Goal: Task Accomplishment & Management: Use online tool/utility

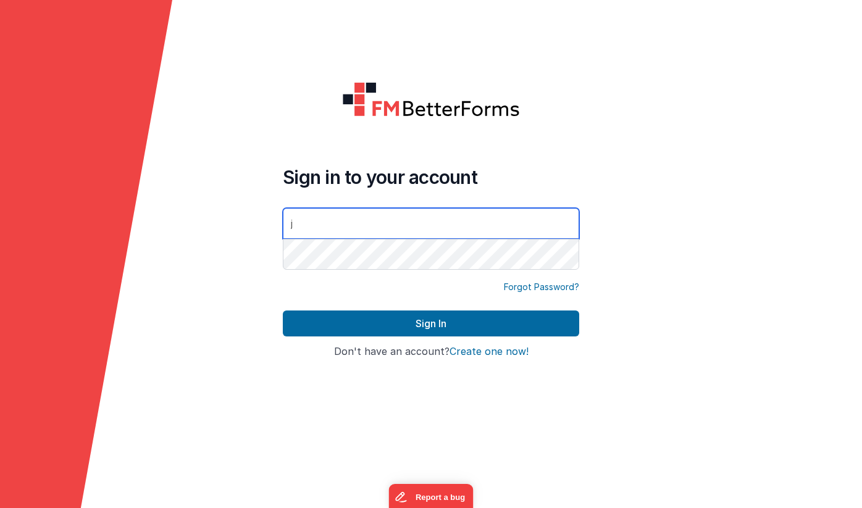
type input "[PERSON_NAME][EMAIL_ADDRESS][DOMAIN_NAME]"
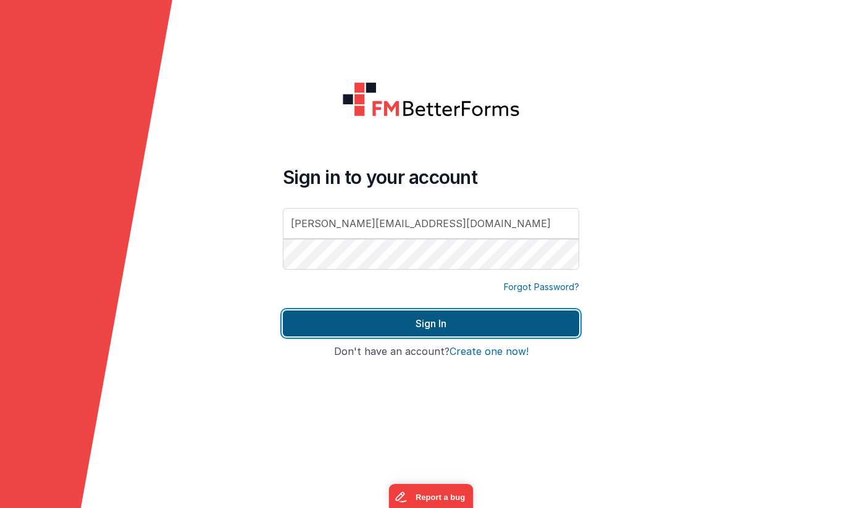
click at [406, 321] on button "Sign In" at bounding box center [431, 324] width 296 height 26
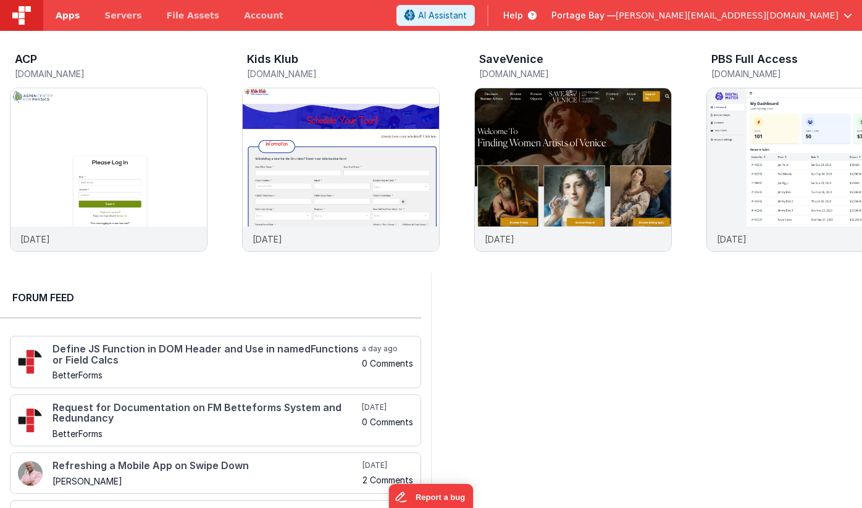
click at [65, 17] on span "Apps" at bounding box center [68, 15] width 24 height 12
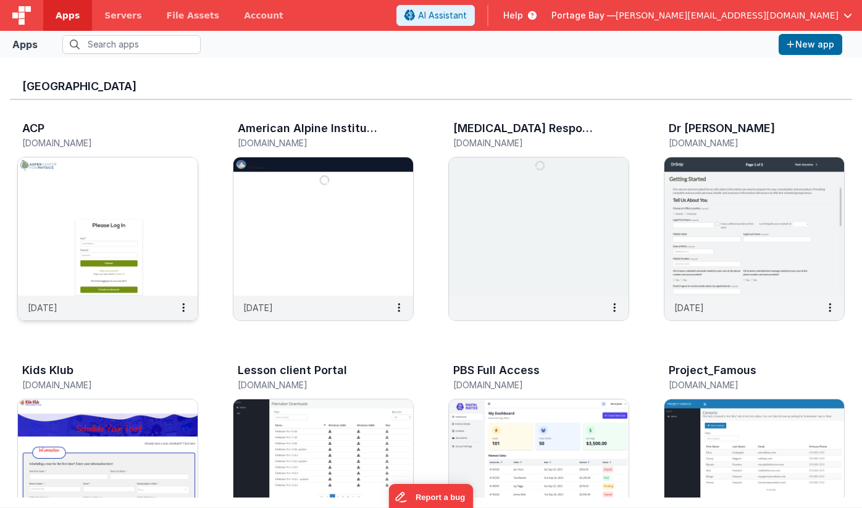
click at [128, 183] on img at bounding box center [108, 226] width 180 height 138
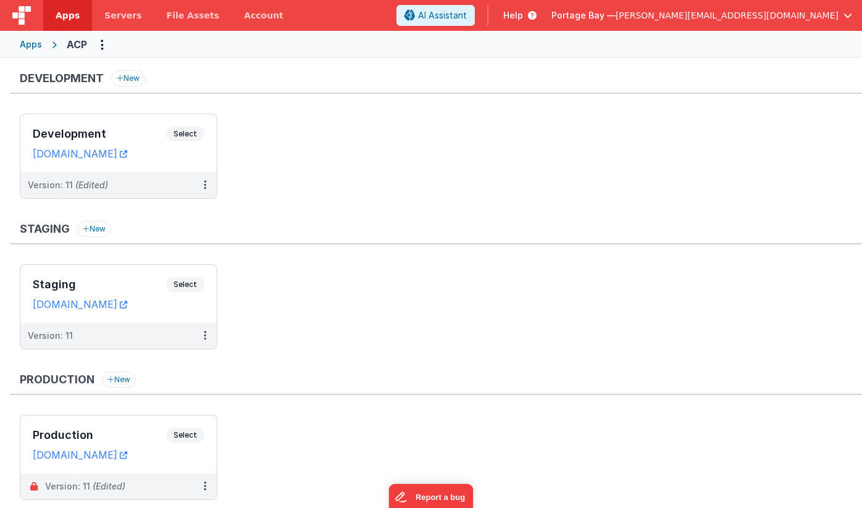
click at [62, 15] on span "Apps" at bounding box center [68, 15] width 24 height 12
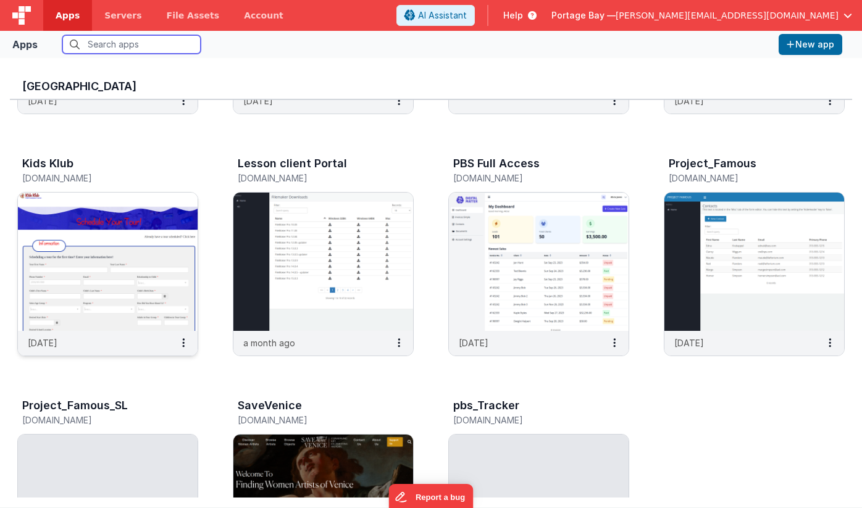
scroll to position [208, 0]
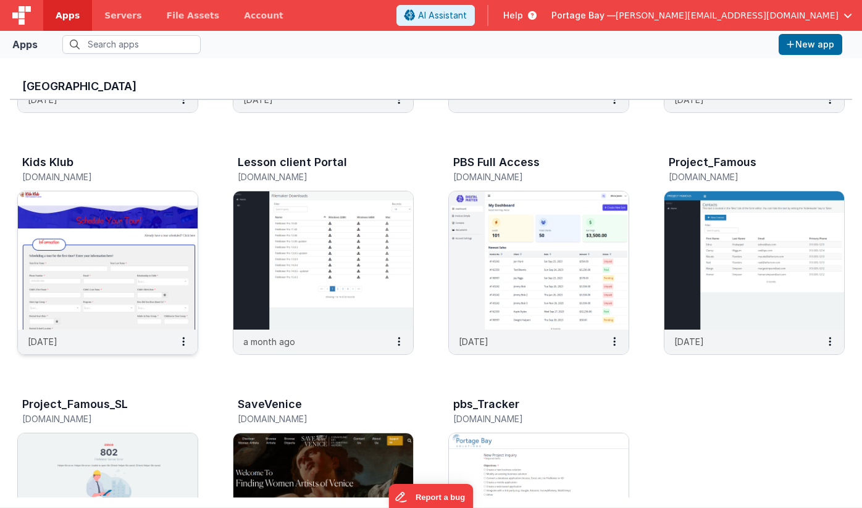
click at [101, 232] on img at bounding box center [108, 260] width 180 height 138
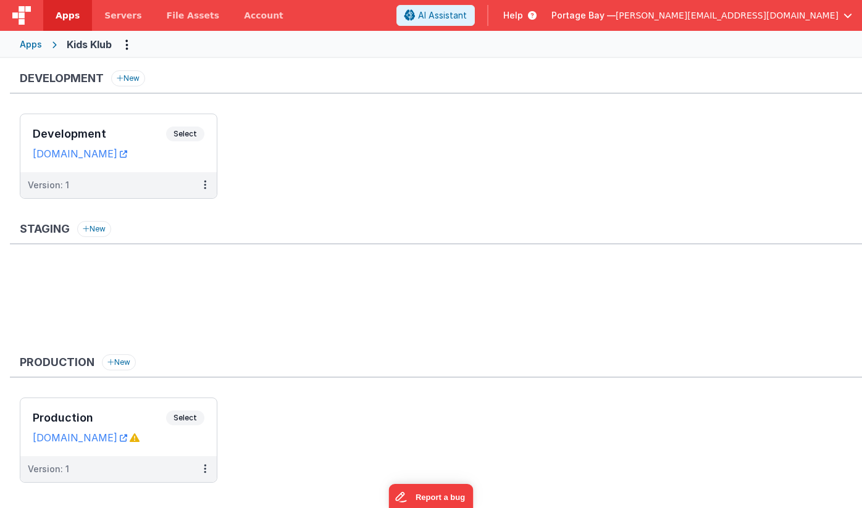
scroll to position [20, 0]
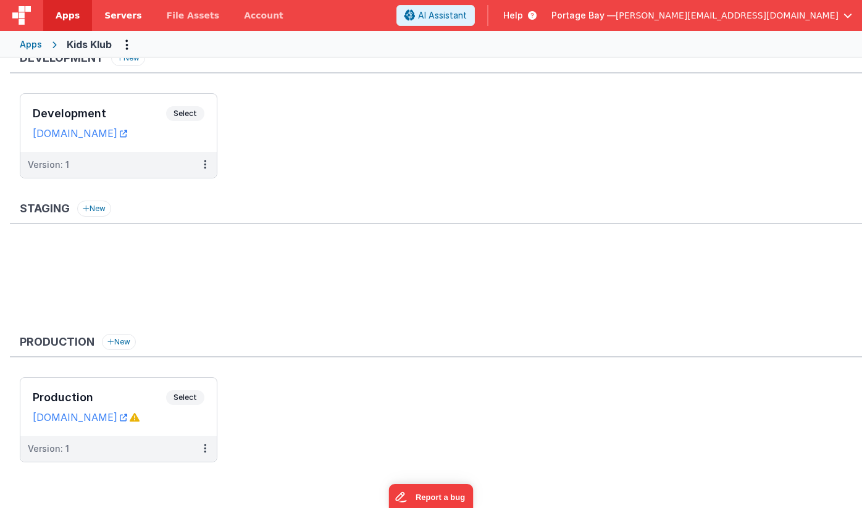
click at [115, 12] on span "Servers" at bounding box center [122, 15] width 37 height 12
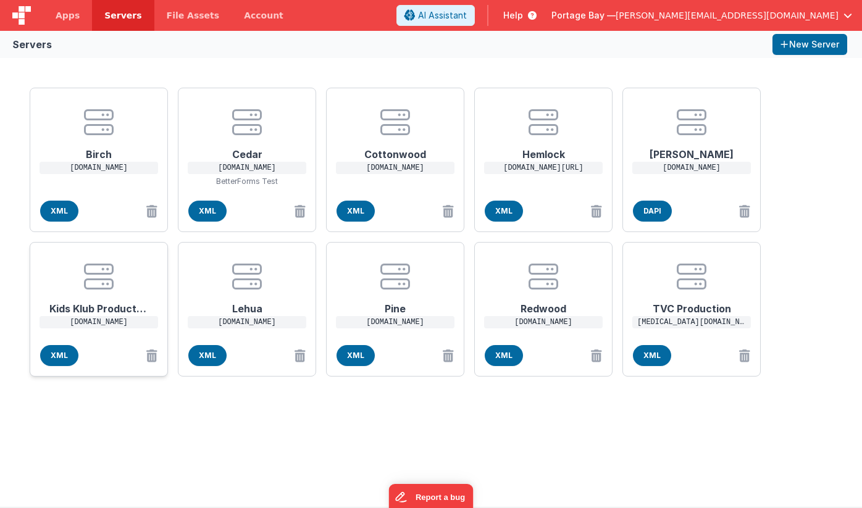
click at [100, 303] on h1 "Kids Klub Production" at bounding box center [98, 303] width 99 height 25
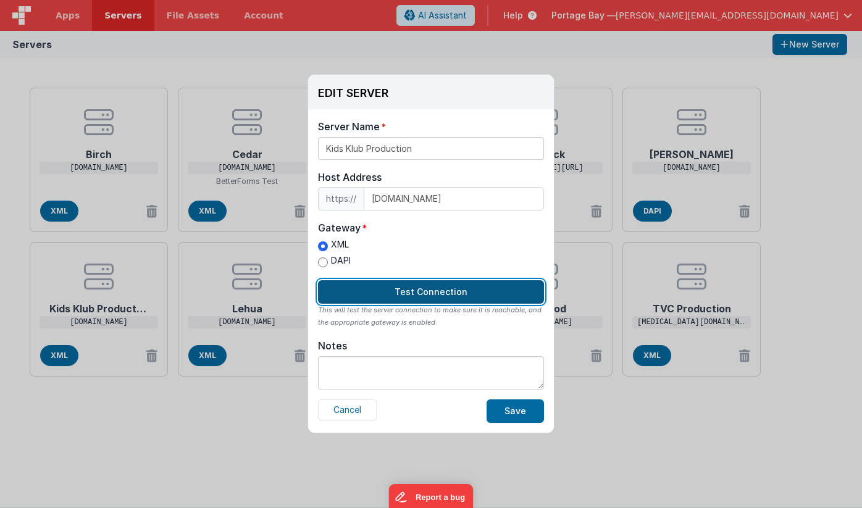
click at [441, 295] on button "Test Connection" at bounding box center [431, 291] width 226 height 23
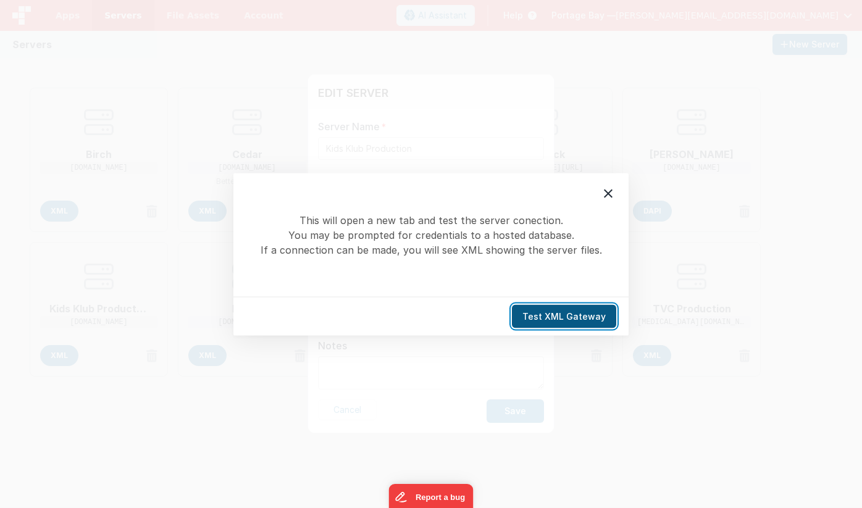
click at [588, 317] on button "Test XML Gateway" at bounding box center [564, 315] width 104 height 23
click at [608, 192] on icon at bounding box center [608, 193] width 9 height 9
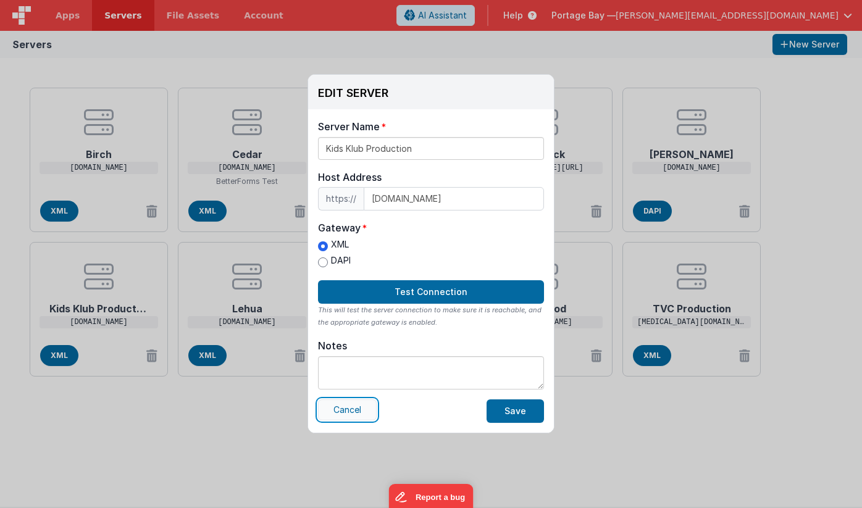
click at [356, 415] on button "Cancel" at bounding box center [347, 410] width 59 height 21
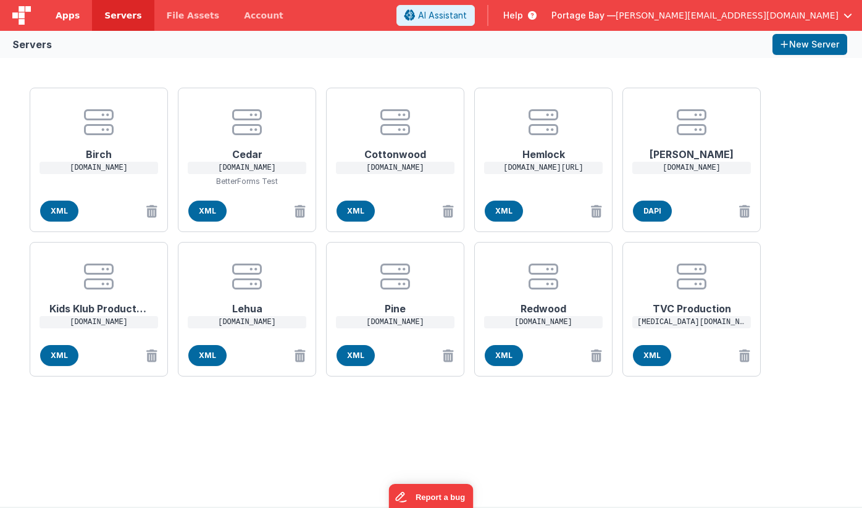
click at [65, 11] on span "Apps" at bounding box center [68, 15] width 24 height 12
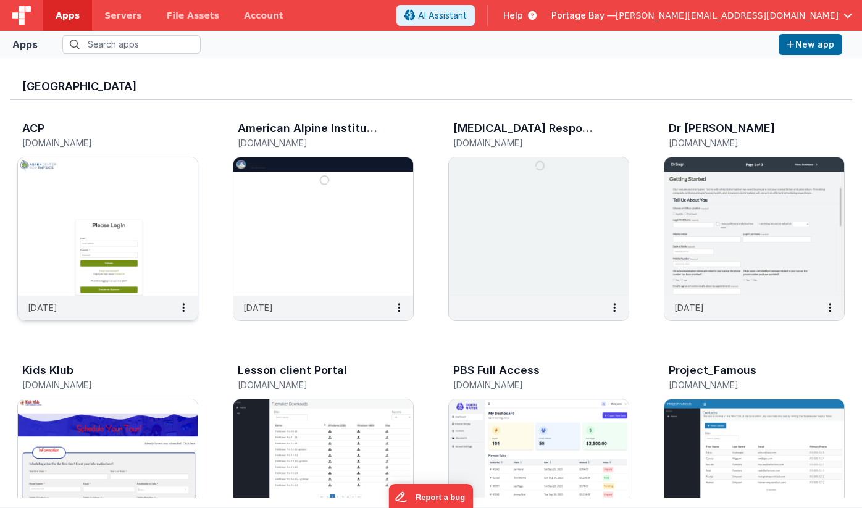
click at [132, 194] on img at bounding box center [108, 226] width 180 height 138
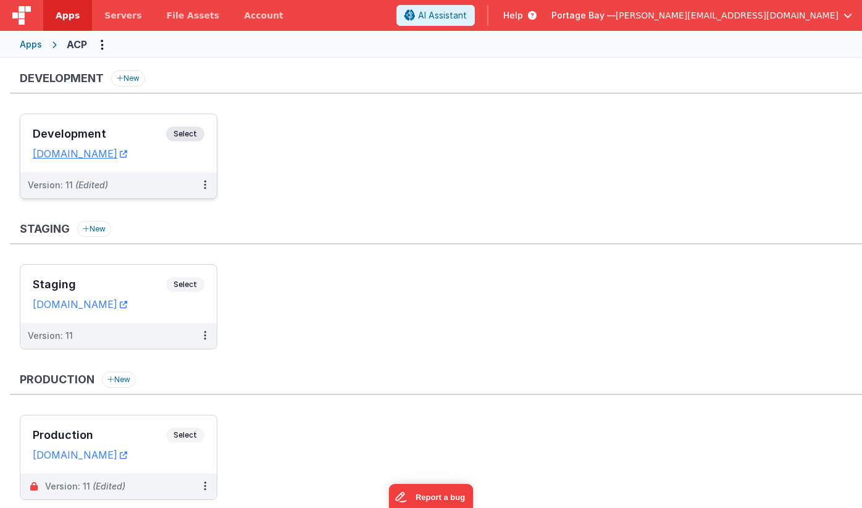
click at [185, 133] on span "Select" at bounding box center [185, 134] width 38 height 15
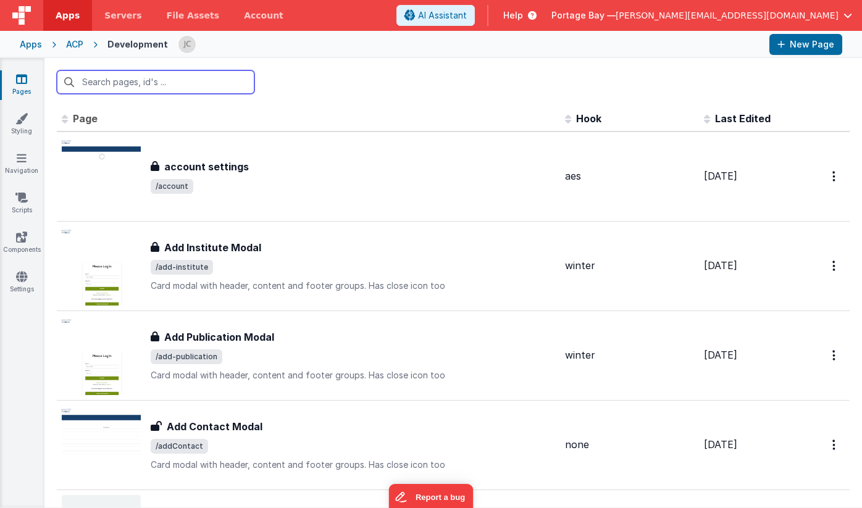
click at [159, 85] on input "text" at bounding box center [156, 81] width 198 height 23
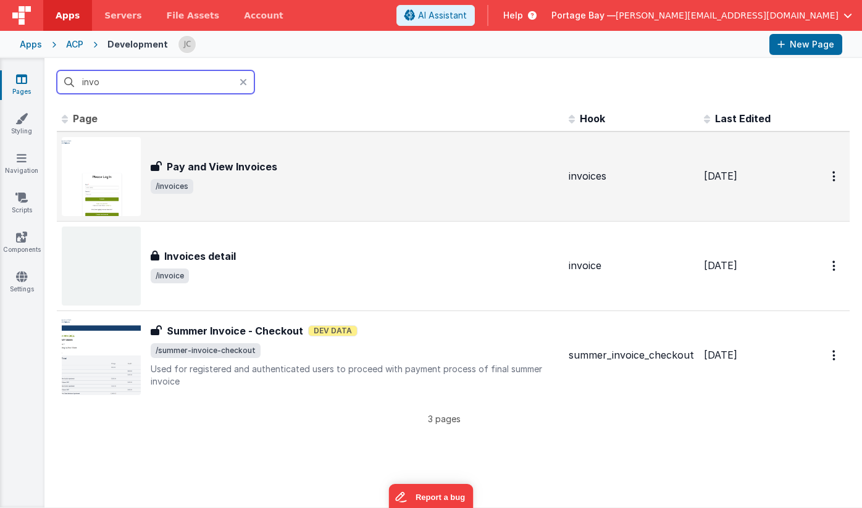
type input "invo"
click at [414, 175] on div "Pay and View Invoices Pay and View Invoices /invoices" at bounding box center [355, 176] width 408 height 35
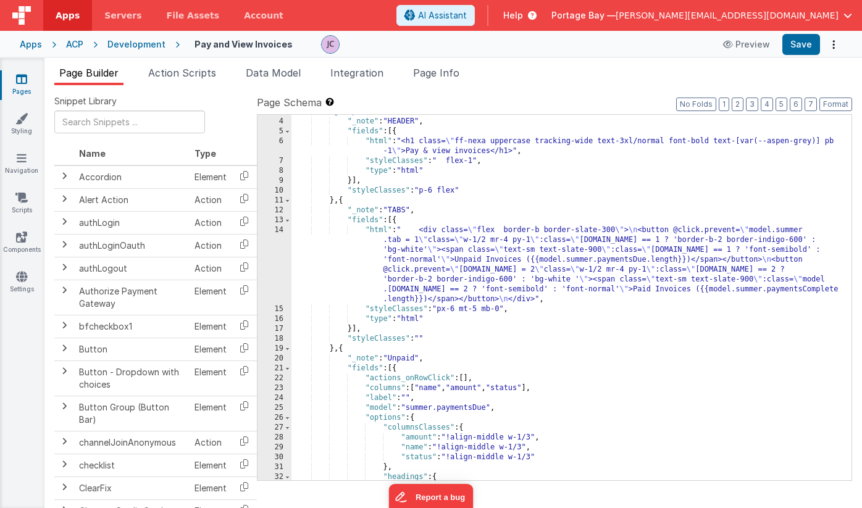
scroll to position [30, 0]
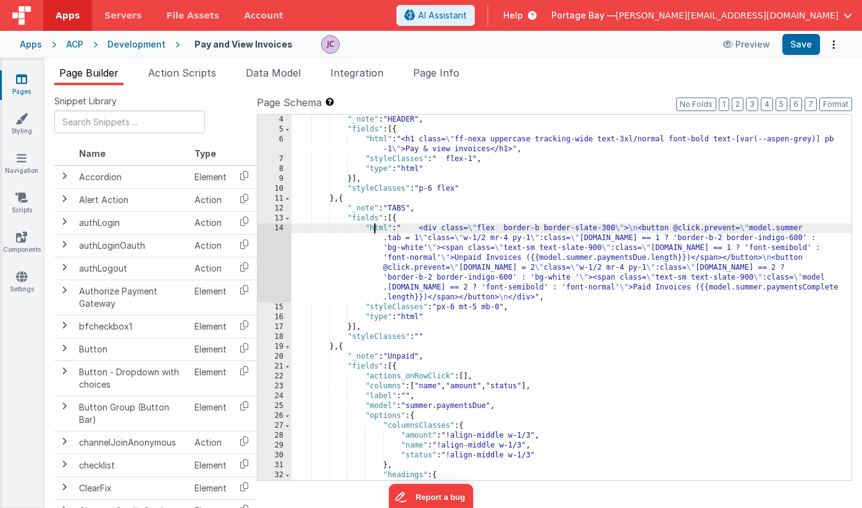
click at [376, 227] on div ""_note" : "HEADER" , "fields" : [{ "html" : "<h1 class= \" ff-nexa uppercase tr…" at bounding box center [571, 307] width 560 height 385
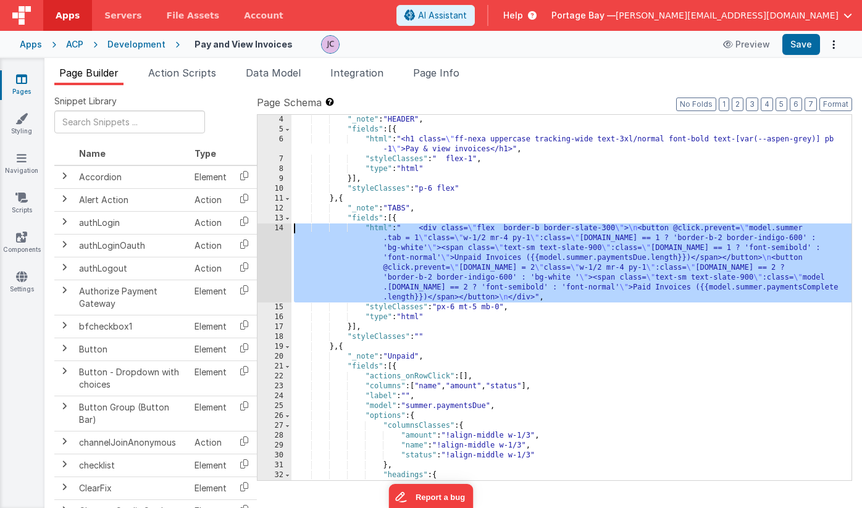
click at [278, 228] on div "14" at bounding box center [274, 263] width 34 height 79
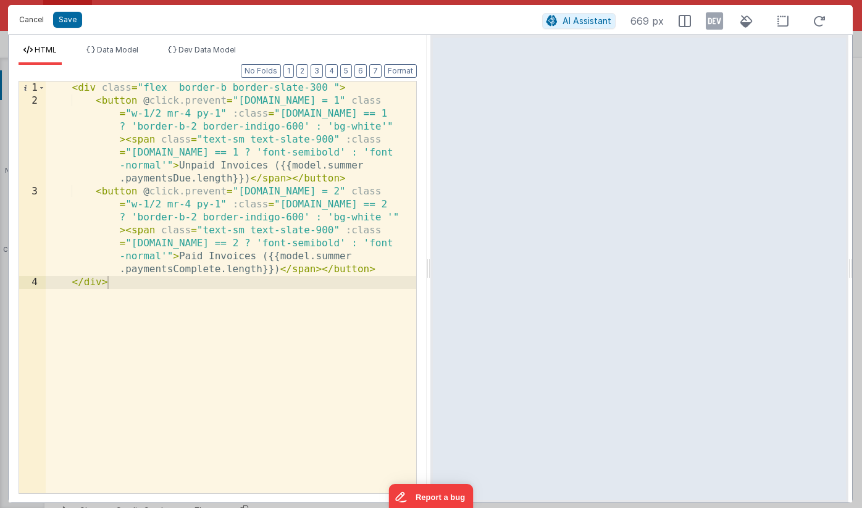
click at [36, 19] on button "Cancel" at bounding box center [31, 19] width 37 height 17
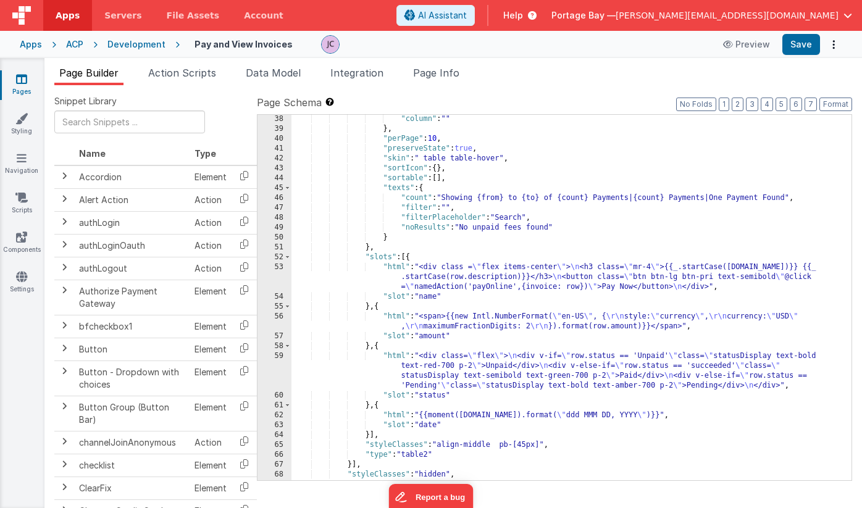
scroll to position [453, 0]
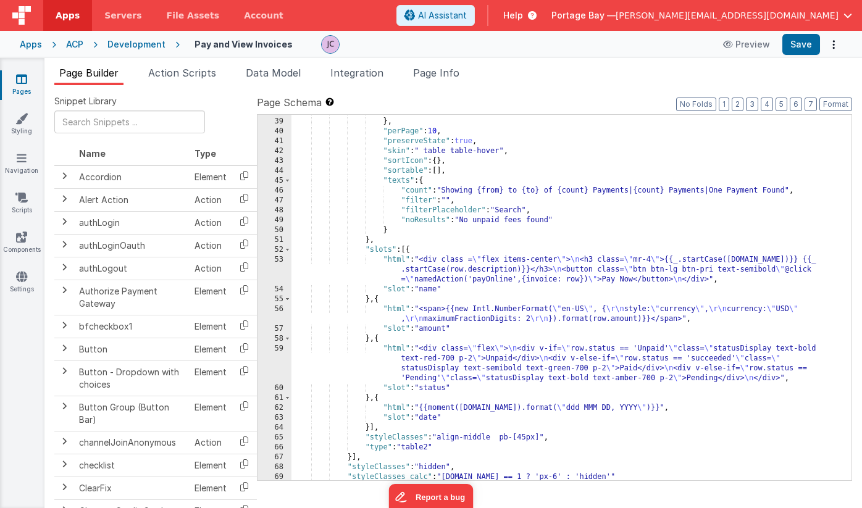
click at [390, 259] on div ""column" : "" } , "perPage" : 10 , "preserveState" : true , "skin" : " table ta…" at bounding box center [571, 299] width 560 height 385
click at [277, 260] on div "53" at bounding box center [274, 270] width 34 height 30
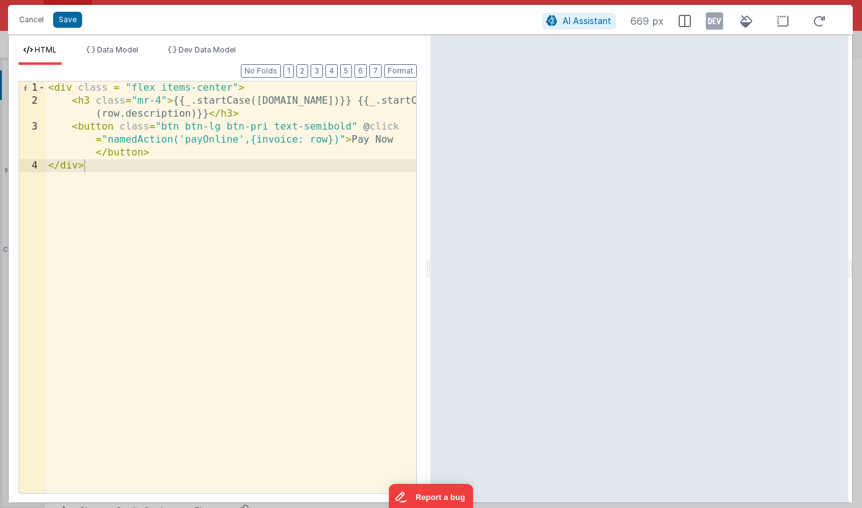
click at [170, 153] on div "< div class = "flex items-center" > < h3 class = "mr-4" > {{_.startCase([DOMAIN…" at bounding box center [231, 301] width 370 height 438
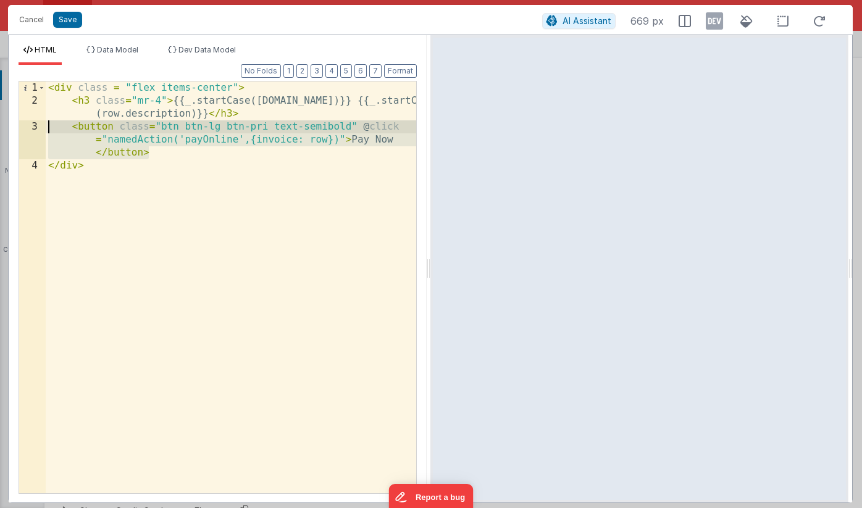
drag, startPoint x: 154, startPoint y: 151, endPoint x: 47, endPoint y: 130, distance: 109.5
click at [47, 130] on div "< div class = "flex items-center" > < h3 class = "mr-4" > {{_.startCase([DOMAIN…" at bounding box center [231, 301] width 370 height 438
click at [179, 154] on div "< div class = "flex items-center" > < h3 class = "mr-4" > {{_.startCase([DOMAIN…" at bounding box center [231, 301] width 370 height 438
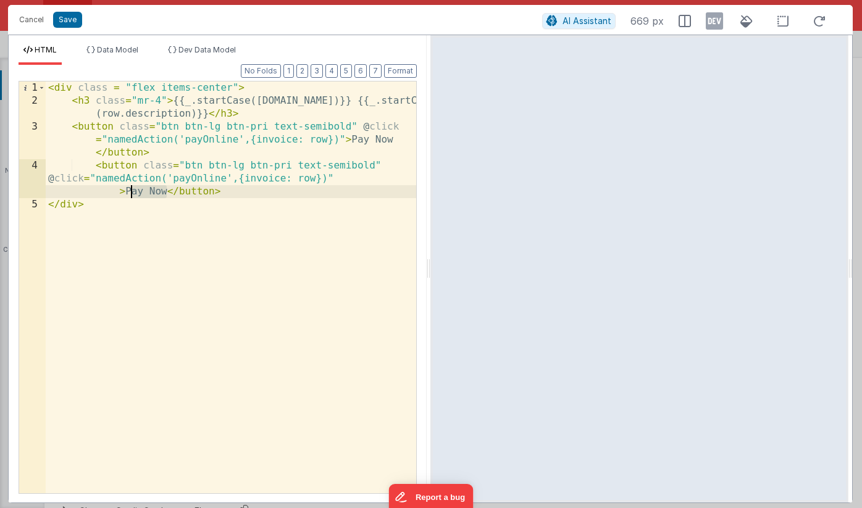
drag, startPoint x: 167, startPoint y: 193, endPoint x: 131, endPoint y: 194, distance: 36.5
click at [131, 194] on div "< div class = "flex items-center" > < h3 class = "mr-4" > {{_.startCase([DOMAIN…" at bounding box center [231, 301] width 370 height 438
click at [221, 191] on div "< div class = "flex items-center" > < h3 class = "mr-4" > {{_.startCase([DOMAIN…" at bounding box center [231, 301] width 370 height 438
click at [69, 20] on button "Save" at bounding box center [67, 20] width 29 height 16
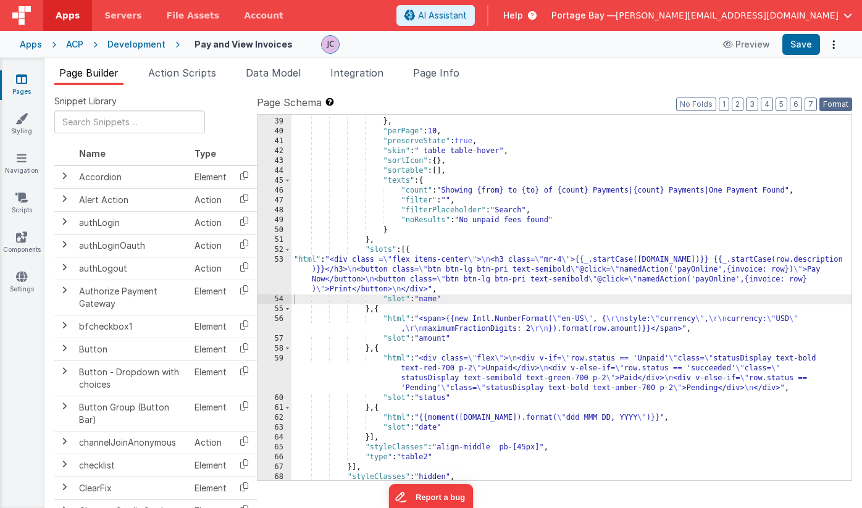
click at [836, 104] on button "Format" at bounding box center [835, 105] width 33 height 14
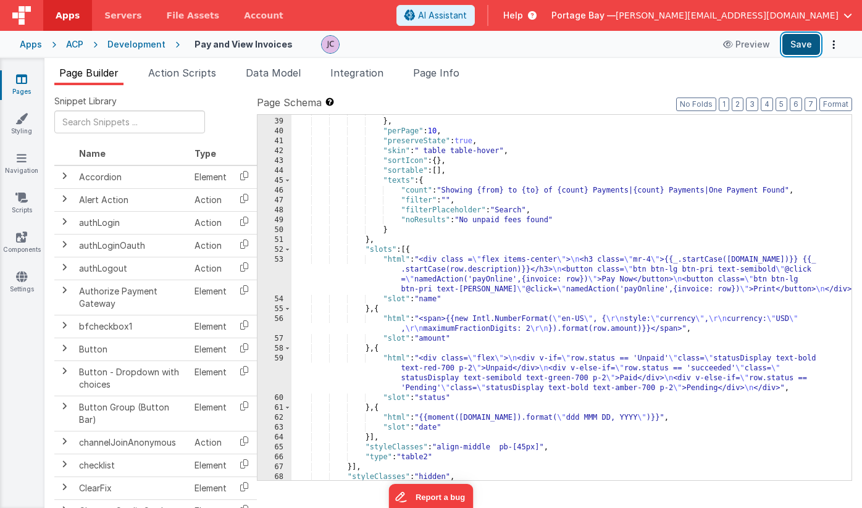
click at [804, 45] on button "Save" at bounding box center [801, 44] width 38 height 21
click at [393, 260] on div ""column" : "" } , "perPage" : 10 , "preserveState" : true , "skin" : " table ta…" at bounding box center [571, 299] width 560 height 385
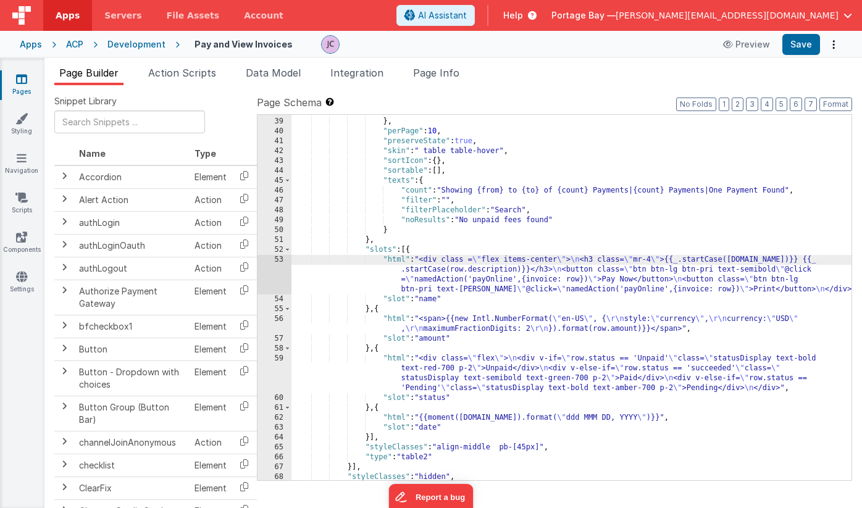
click at [279, 261] on div "53" at bounding box center [274, 275] width 34 height 40
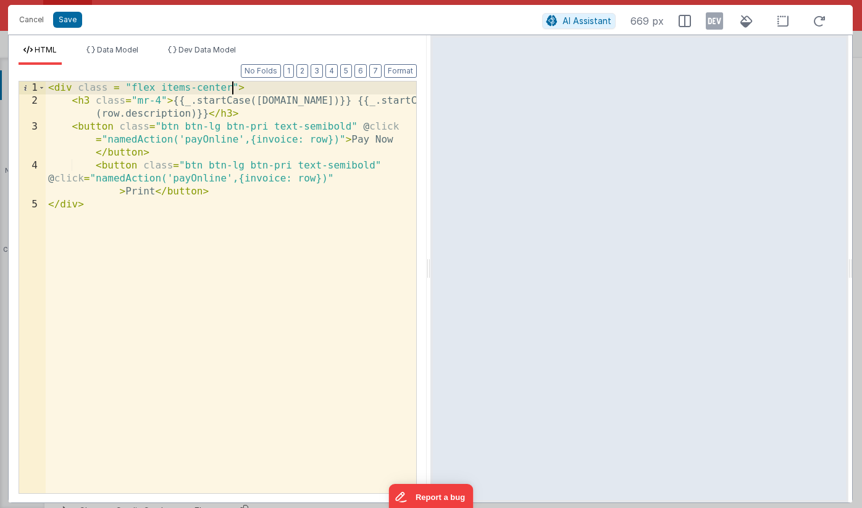
click at [232, 86] on div "< div class = "flex items-center" > < h3 class = "mr-4" > {{_.startCase([DOMAIN…" at bounding box center [231, 301] width 370 height 438
click at [70, 20] on button "Save" at bounding box center [67, 20] width 29 height 16
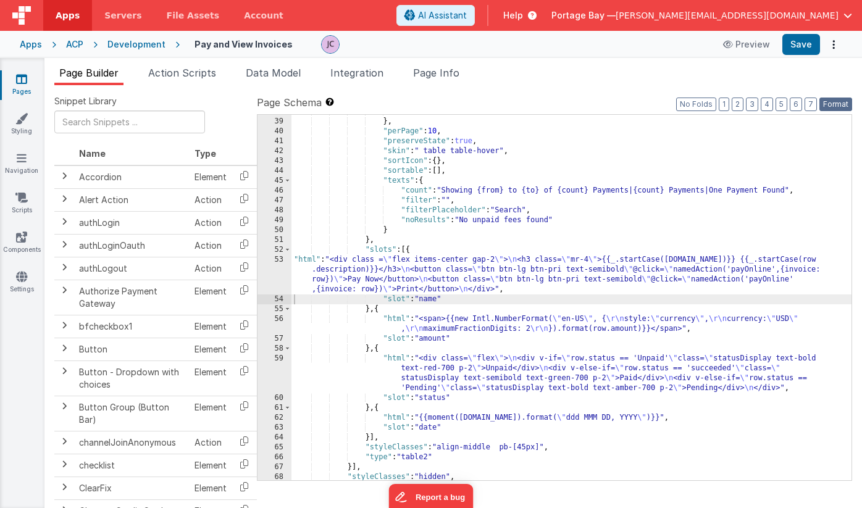
click at [831, 102] on button "Format" at bounding box center [835, 105] width 33 height 14
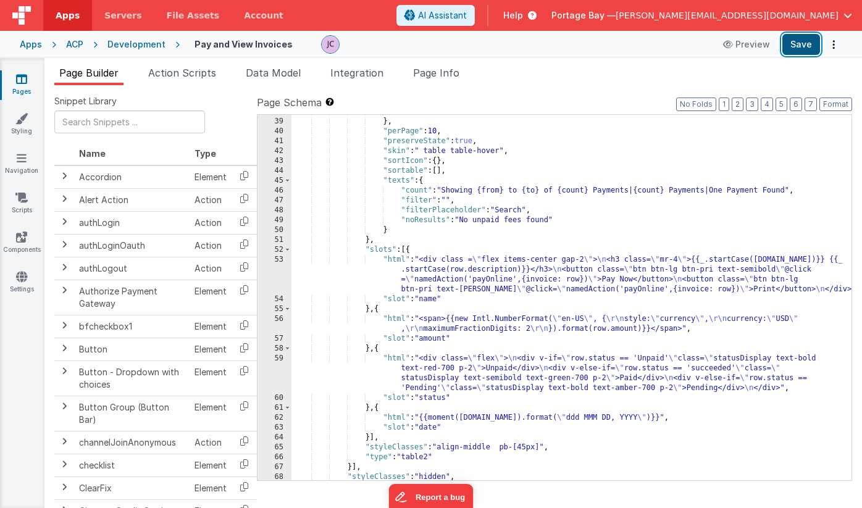
click at [796, 43] on button "Save" at bounding box center [801, 44] width 38 height 21
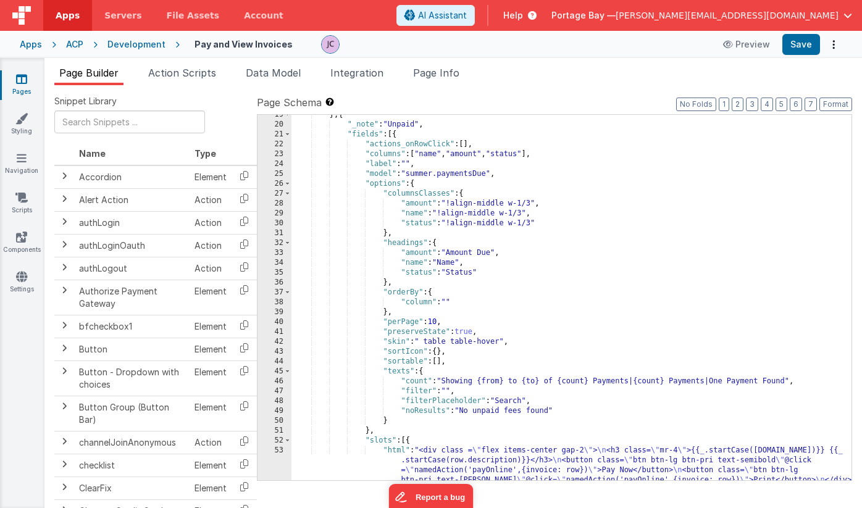
scroll to position [287, 0]
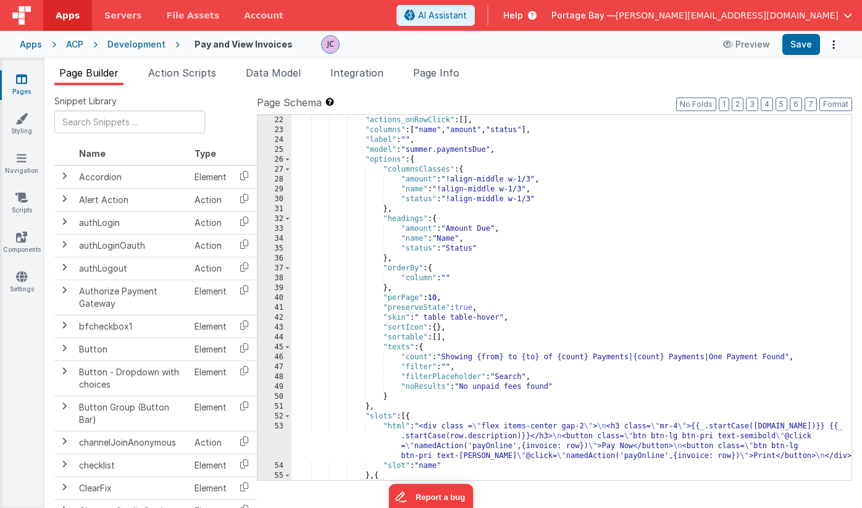
click at [125, 43] on div "Development" at bounding box center [136, 44] width 58 height 12
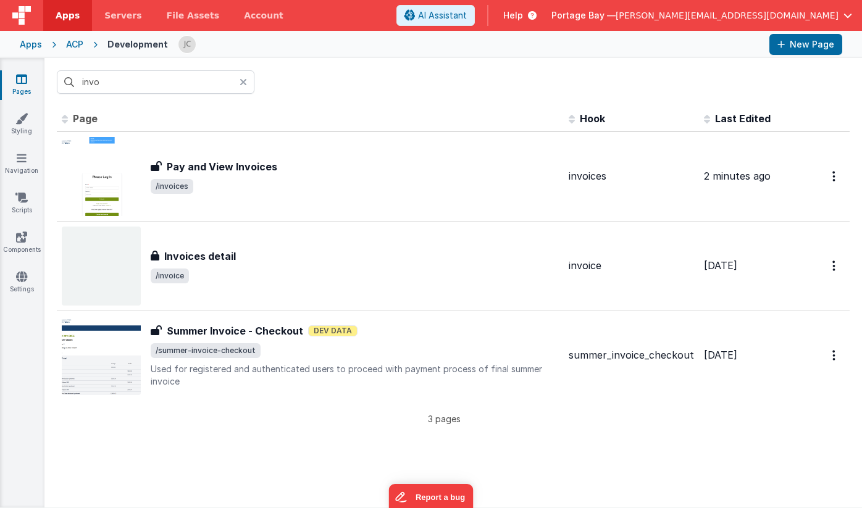
click at [245, 83] on icon at bounding box center [243, 82] width 7 height 10
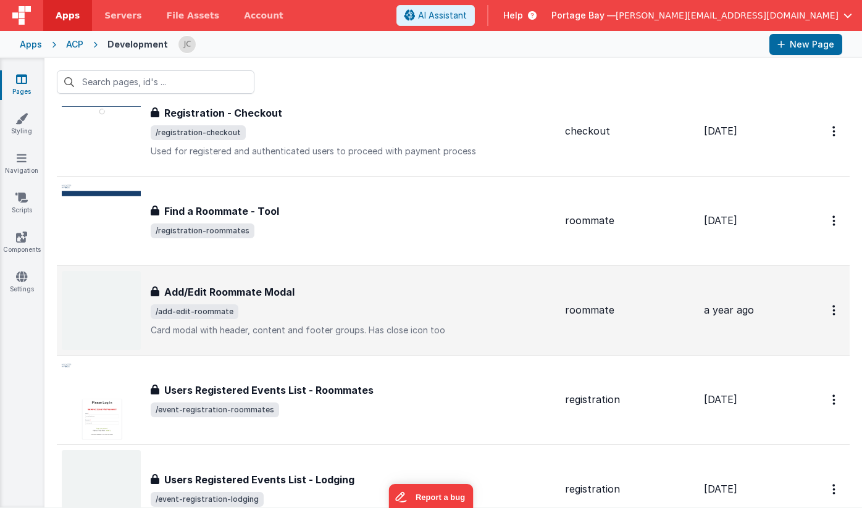
scroll to position [2730, 0]
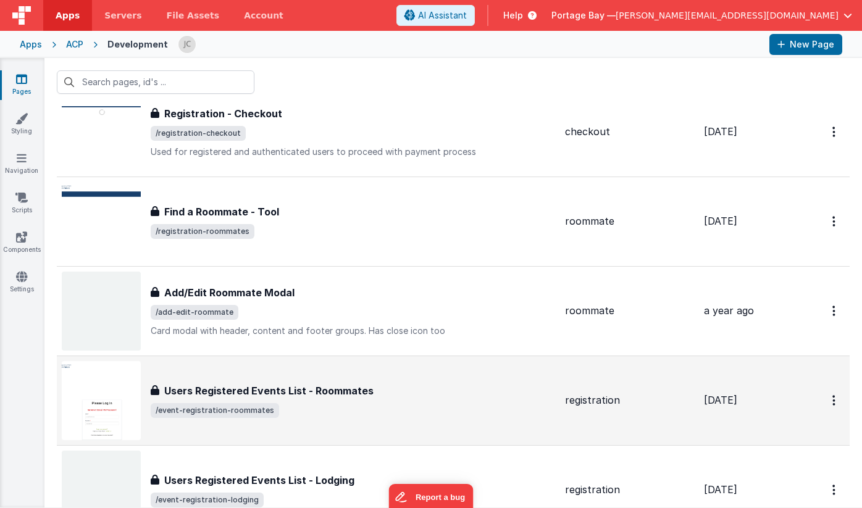
click at [377, 401] on div "Users Registered Events List - Roommates Users Registered Events List - Roommat…" at bounding box center [353, 400] width 404 height 35
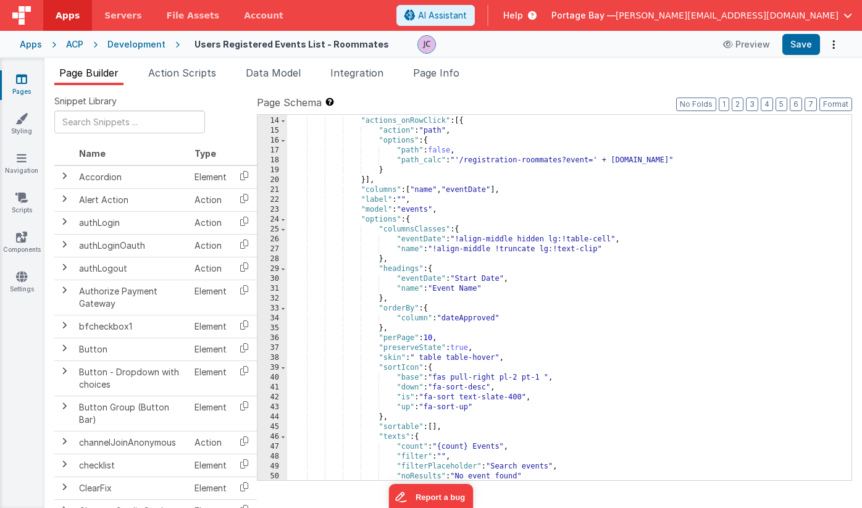
scroll to position [123, 0]
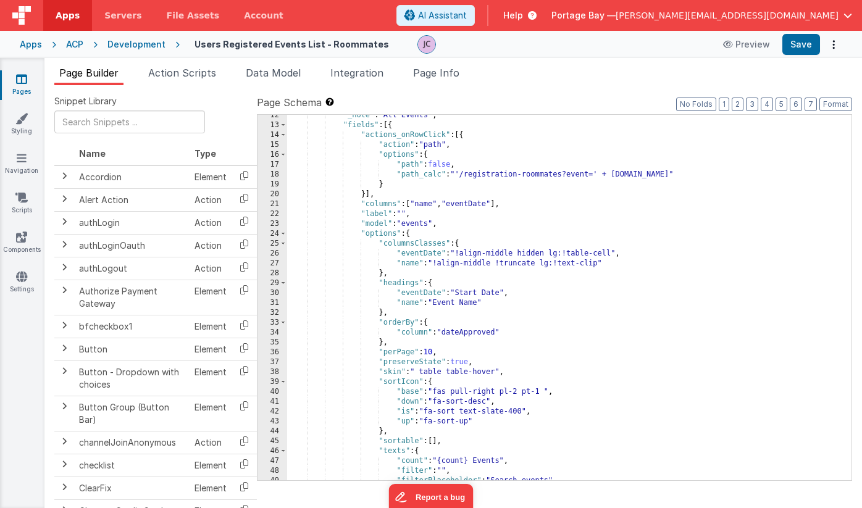
click at [149, 48] on div "Development" at bounding box center [136, 44] width 58 height 12
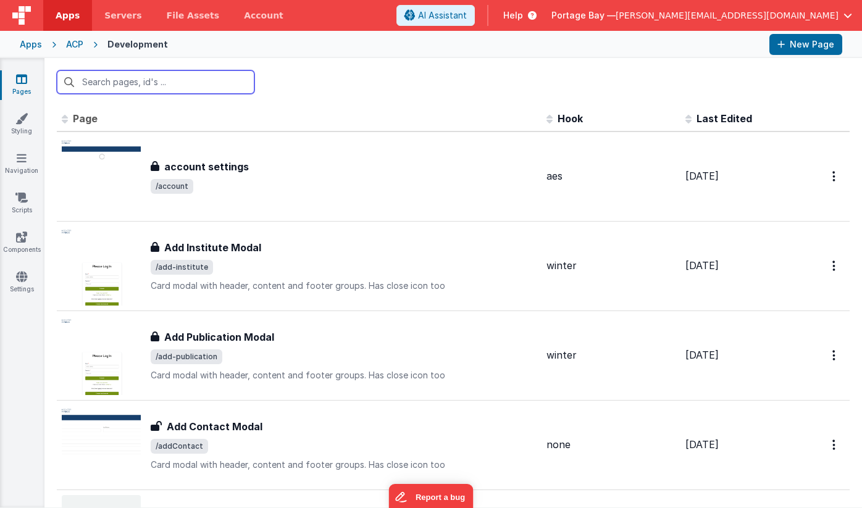
click at [191, 84] on input "text" at bounding box center [156, 81] width 198 height 23
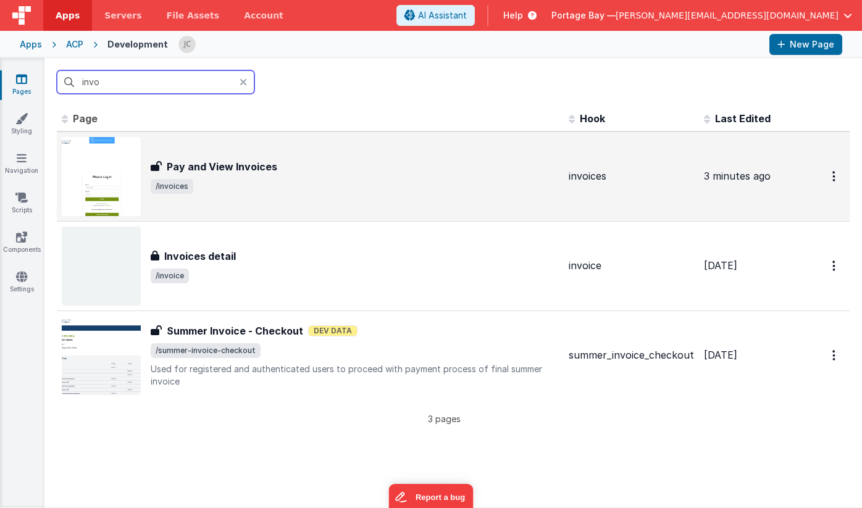
type input "invo"
click at [382, 174] on div "Pay and View Invoices Pay and View Invoices /invoices" at bounding box center [355, 176] width 408 height 35
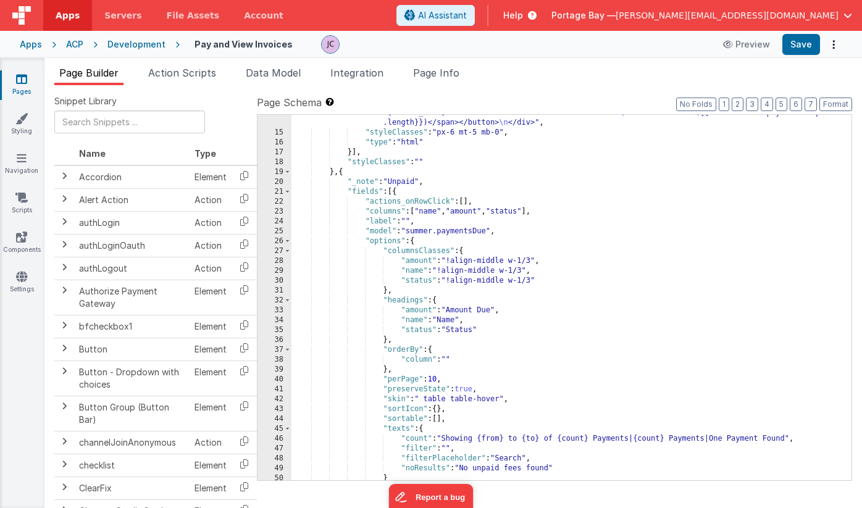
scroll to position [212, 0]
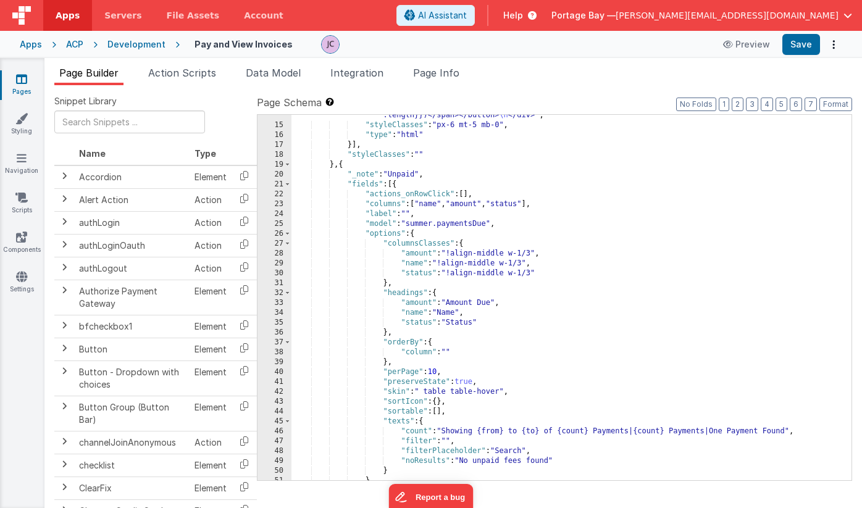
drag, startPoint x: 507, startPoint y: 252, endPoint x: 528, endPoint y: 292, distance: 45.3
click at [507, 252] on div ""html" : " <div class= \" flex border-b border-slate-300 \" > \n <button @click…" at bounding box center [571, 268] width 560 height 454
click at [508, 272] on div ""html" : " <div class= \" flex border-b border-slate-300 \" > \n <button @click…" at bounding box center [571, 268] width 560 height 454
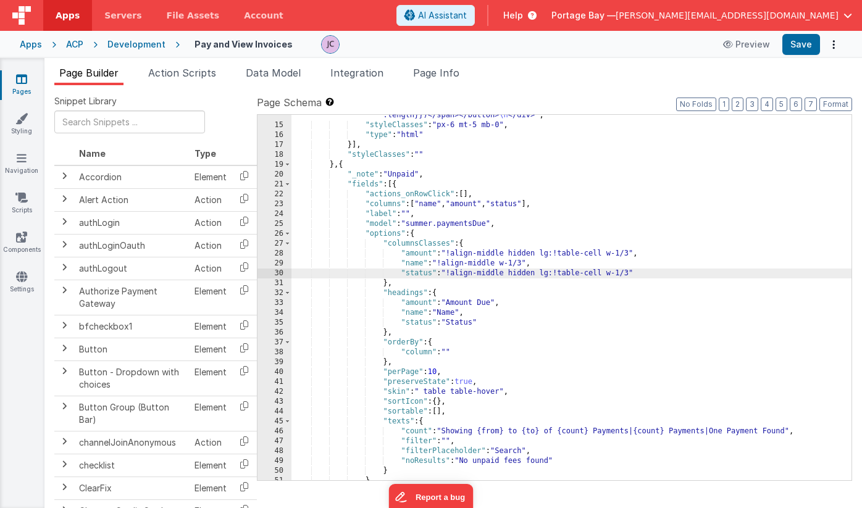
click at [503, 261] on div ""html" : " <div class= \" flex border-b border-slate-300 \" > \n <button @click…" at bounding box center [571, 268] width 560 height 454
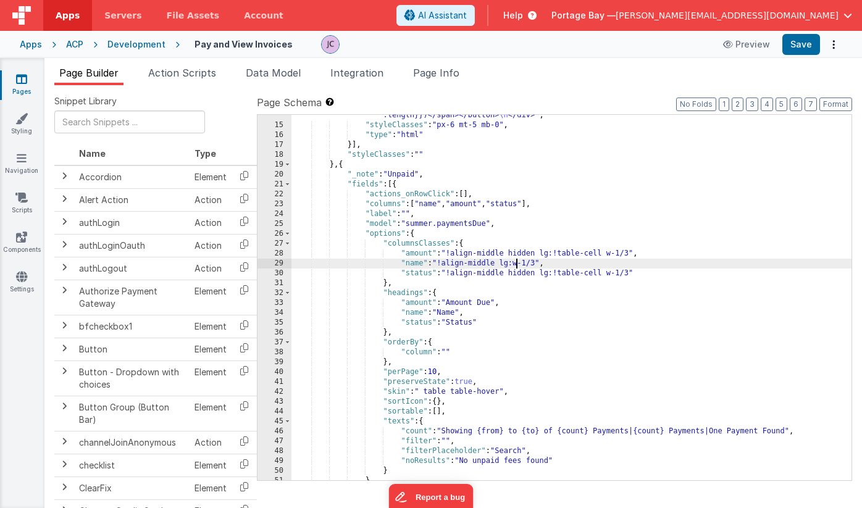
click at [610, 251] on div ""html" : " <div class= \" flex border-b border-slate-300 \" > \n <button @click…" at bounding box center [571, 268] width 560 height 454
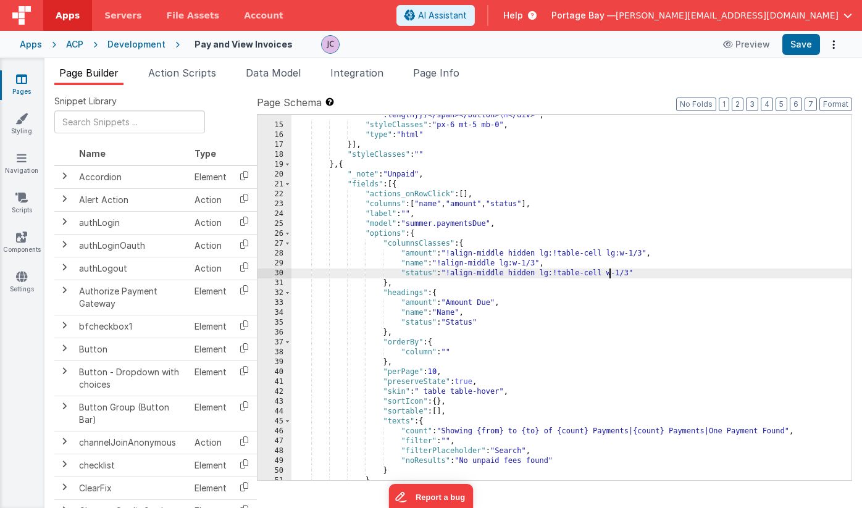
click at [609, 275] on div ""html" : " <div class= \" flex border-b border-slate-300 \" > \n <button @click…" at bounding box center [571, 268] width 560 height 454
click at [800, 43] on button "Save" at bounding box center [801, 44] width 38 height 21
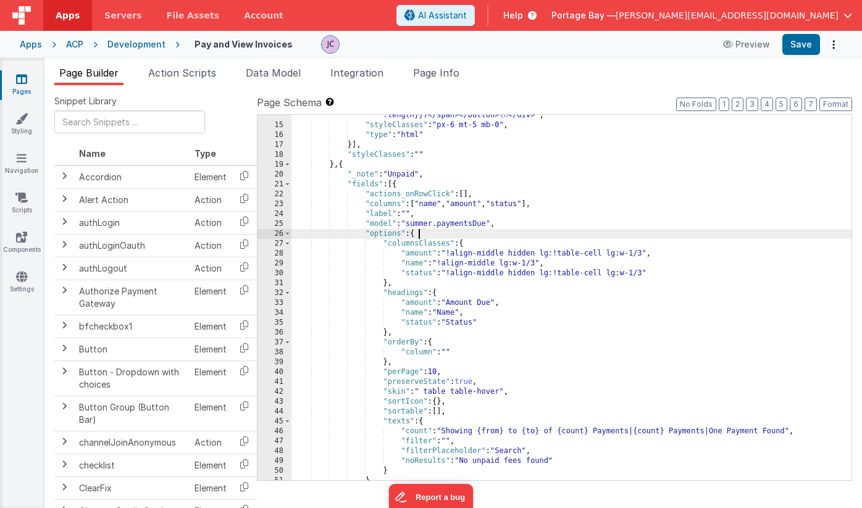
click at [568, 238] on div ""html" : " <div class= \" flex border-b border-slate-300 \" > \n <button @click…" at bounding box center [571, 268] width 560 height 454
click at [515, 227] on div ""html" : " <div class= \" flex border-b border-slate-300 \" > \n <button @click…" at bounding box center [571, 268] width 560 height 454
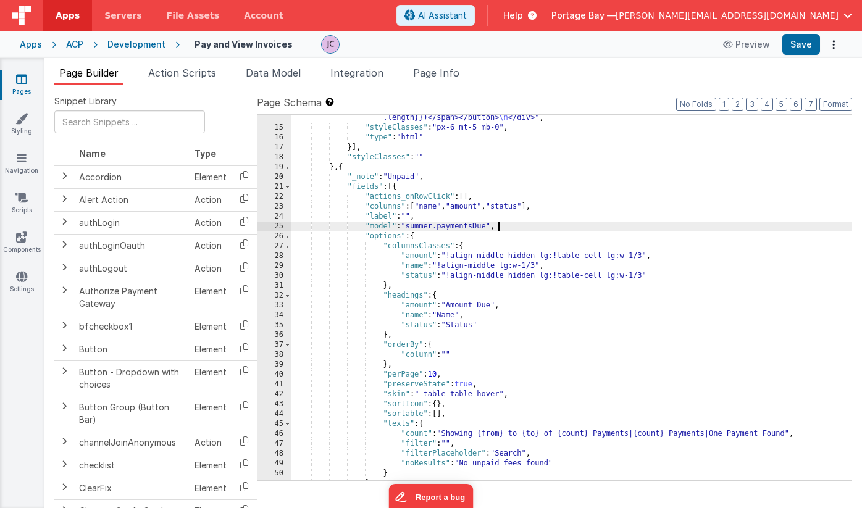
scroll to position [207, 0]
click at [837, 104] on button "Format" at bounding box center [835, 105] width 33 height 14
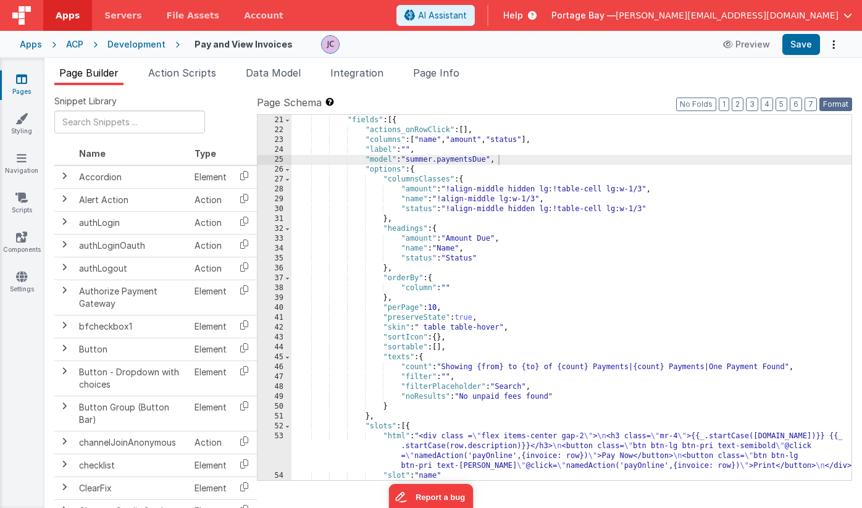
scroll to position [274, 0]
click at [803, 44] on button "Save" at bounding box center [801, 44] width 38 height 21
click at [23, 120] on icon at bounding box center [21, 118] width 12 height 12
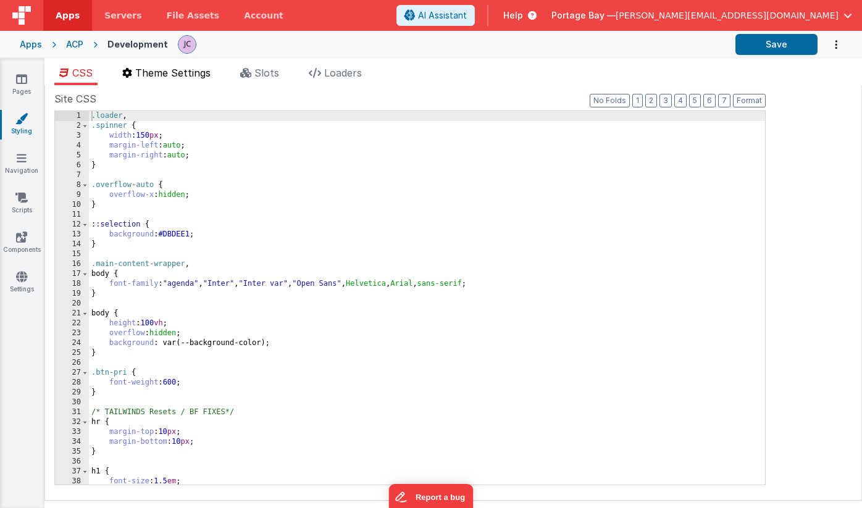
click at [179, 70] on span "Theme Settings" at bounding box center [172, 73] width 75 height 12
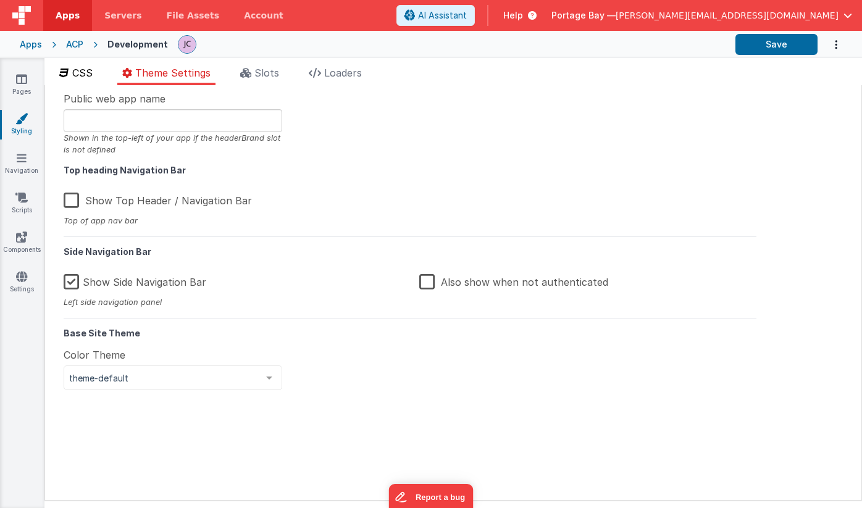
click at [58, 72] on li "CSS" at bounding box center [75, 75] width 43 height 20
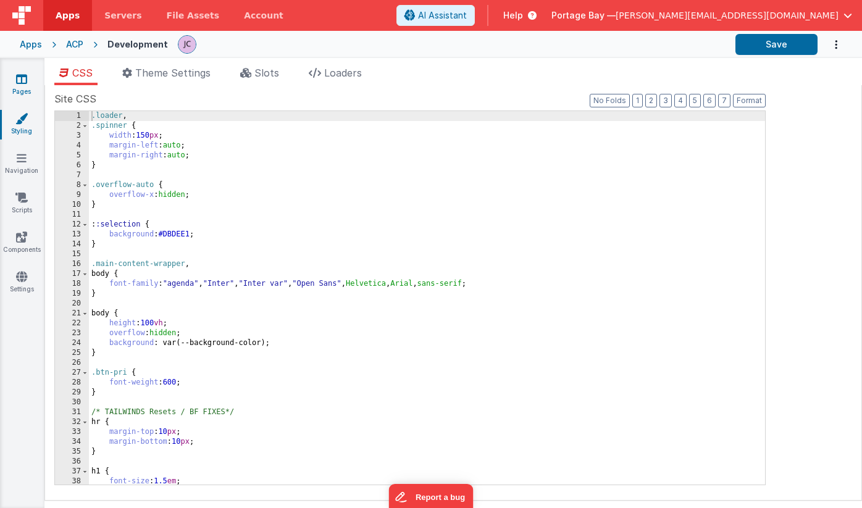
click at [20, 77] on icon at bounding box center [21, 79] width 11 height 12
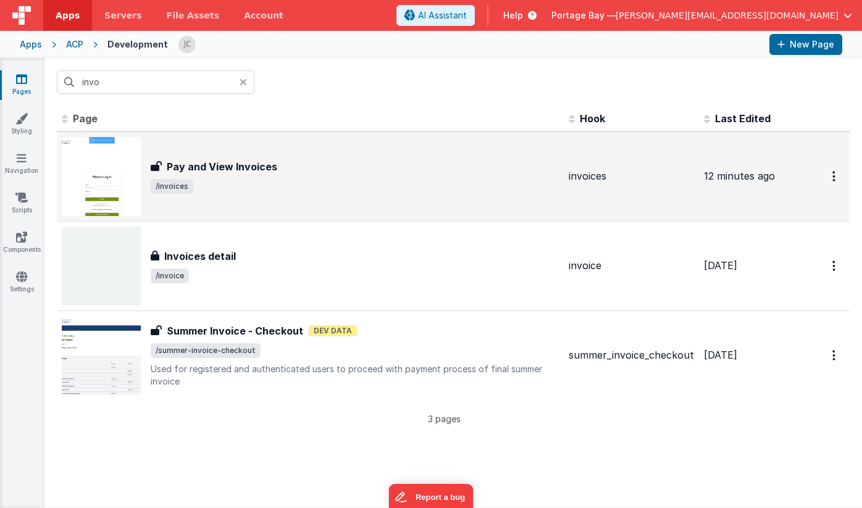
click at [296, 180] on span "/invoices" at bounding box center [355, 186] width 408 height 15
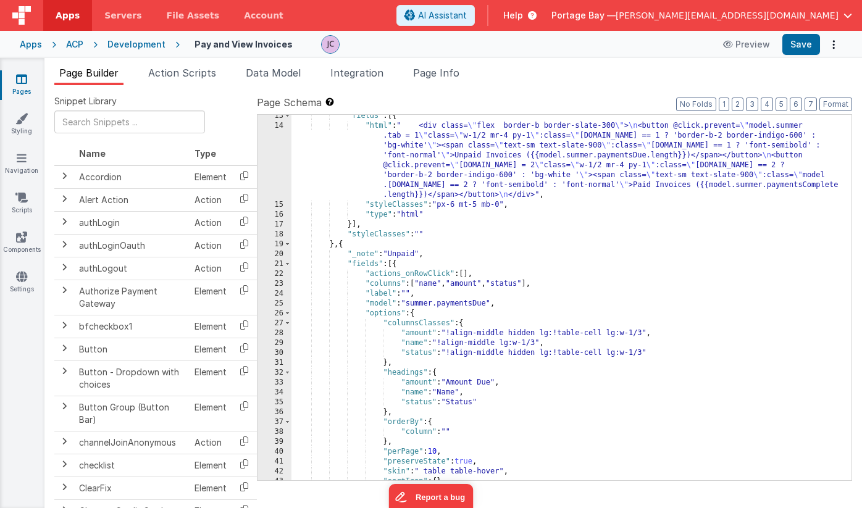
scroll to position [166, 0]
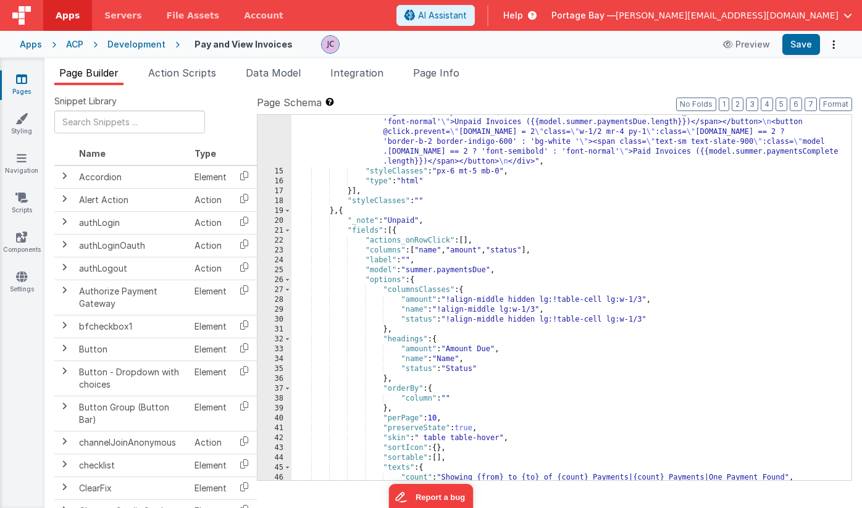
click at [450, 299] on div ""html" : " <div class= \" flex border-b border-slate-300 \" > \n <button @click…" at bounding box center [571, 315] width 560 height 454
paste textarea
click at [453, 301] on div ""html" : " <div class= \" flex border-b border-slate-300 \" > \n <button @click…" at bounding box center [571, 315] width 560 height 454
click at [450, 301] on div ""html" : " <div class= \" flex border-b border-slate-300 \" > \n <button @click…" at bounding box center [571, 315] width 560 height 454
click at [555, 299] on div ""html" : " <div class= \" flex border-b border-slate-300 \" > \n <button @click…" at bounding box center [571, 315] width 560 height 454
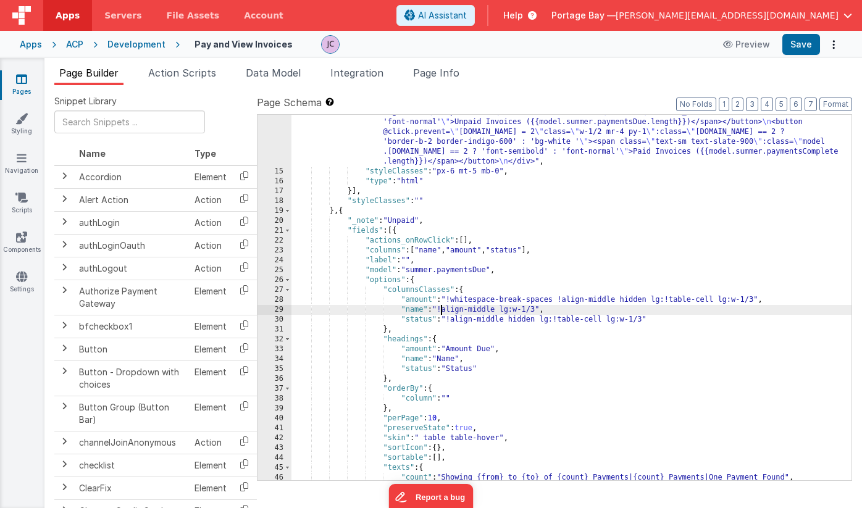
click at [440, 308] on div ""html" : " <div class= \" flex border-b border-slate-300 \" > \n <button @click…" at bounding box center [571, 315] width 560 height 454
drag, startPoint x: 561, startPoint y: 299, endPoint x: 451, endPoint y: 301, distance: 109.3
click at [451, 301] on div ""html" : " <div class= \" flex border-b border-slate-300 \" > \n <button @click…" at bounding box center [571, 315] width 560 height 454
click at [442, 309] on div ""html" : " <div class= \" flex border-b border-slate-300 \" > \n <button @click…" at bounding box center [571, 315] width 560 height 454
click at [448, 319] on div ""html" : " <div class= \" flex border-b border-slate-300 \" > \n <button @click…" at bounding box center [571, 315] width 560 height 454
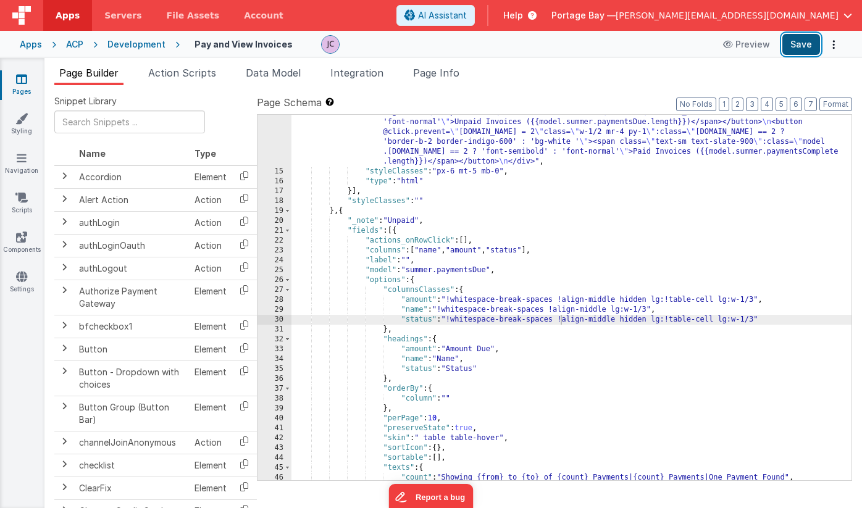
click at [798, 46] on button "Save" at bounding box center [801, 44] width 38 height 21
drag, startPoint x: 717, startPoint y: 319, endPoint x: 625, endPoint y: 321, distance: 92.0
click at [625, 321] on div ""html" : " <div class= \" flex border-b border-slate-300 \" > \n <button @click…" at bounding box center [571, 315] width 560 height 454
click at [629, 317] on div ""html" : " <div class= \" flex border-b border-slate-300 \" > \n <button @click…" at bounding box center [571, 315] width 560 height 454
click at [800, 46] on button "Save" at bounding box center [801, 44] width 38 height 21
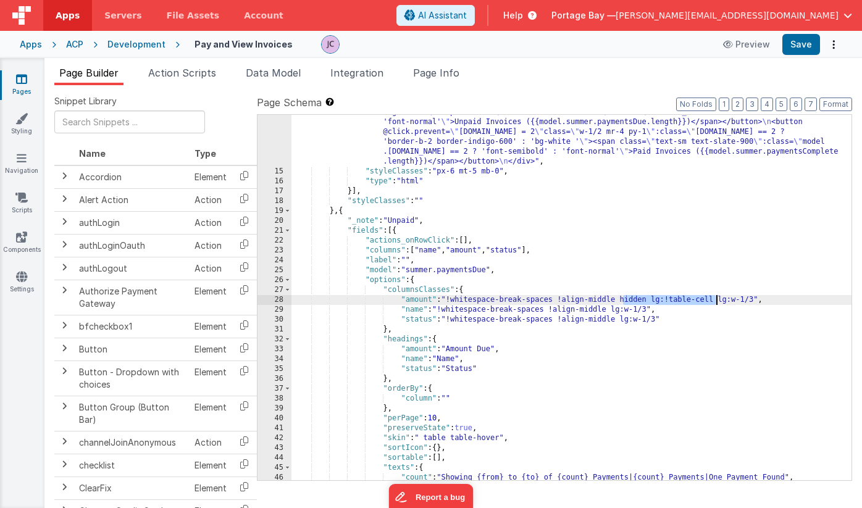
drag, startPoint x: 623, startPoint y: 298, endPoint x: 717, endPoint y: 300, distance: 93.9
click at [717, 300] on div ""html" : " <div class= \" flex border-b border-slate-300 \" > \n <button @click…" at bounding box center [571, 315] width 560 height 454
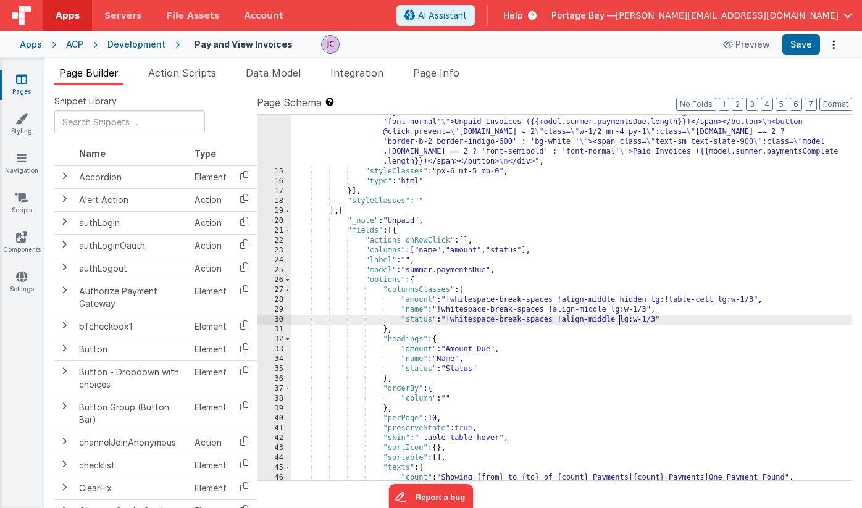
click at [620, 320] on div ""html" : " <div class= \" flex border-b border-slate-300 \" > \n <button @click…" at bounding box center [571, 315] width 560 height 454
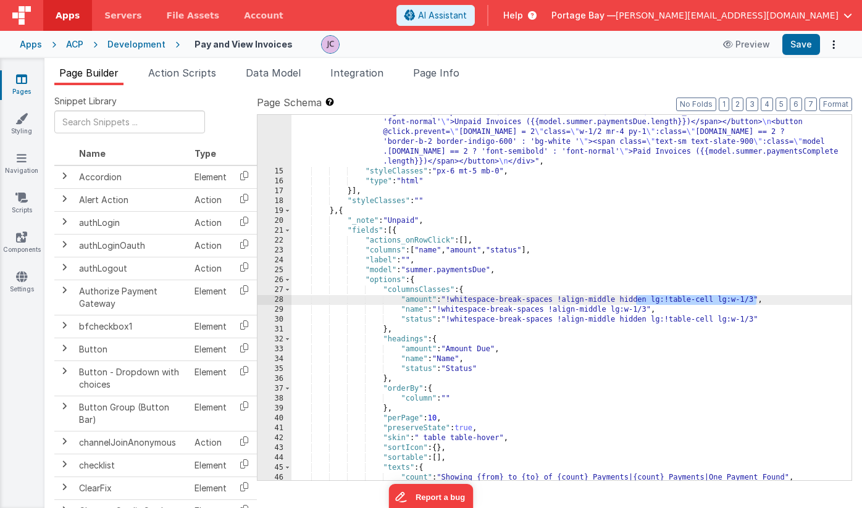
drag, startPoint x: 756, startPoint y: 298, endPoint x: 638, endPoint y: 301, distance: 118.0
click at [638, 301] on div ""html" : " <div class= \" flex border-b border-slate-300 \" > \n <button @click…" at bounding box center [571, 315] width 560 height 454
click at [721, 298] on div ""html" : " <div class= \" flex border-b border-slate-300 \" > \n <button @click…" at bounding box center [571, 315] width 560 height 454
drag, startPoint x: 722, startPoint y: 300, endPoint x: 624, endPoint y: 298, distance: 97.6
click at [624, 298] on div ""html" : " <div class= \" flex border-b border-slate-300 \" > \n <button @click…" at bounding box center [571, 315] width 560 height 454
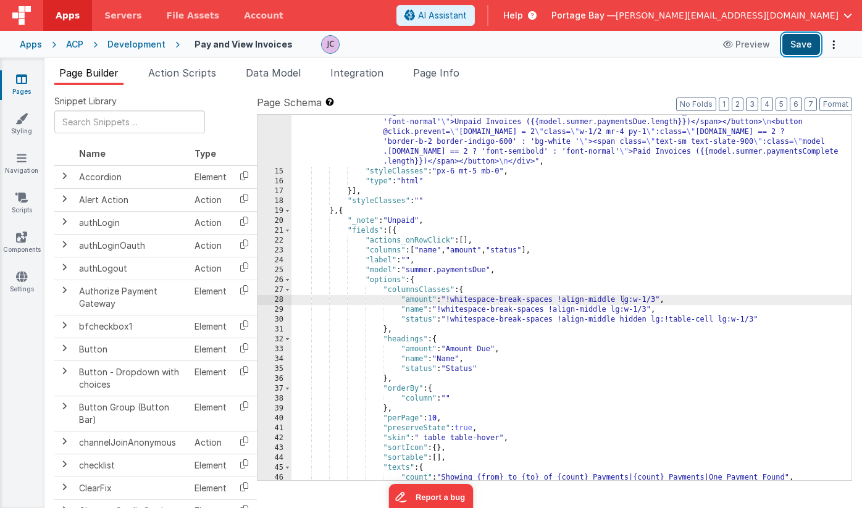
click at [801, 45] on button "Save" at bounding box center [801, 44] width 38 height 21
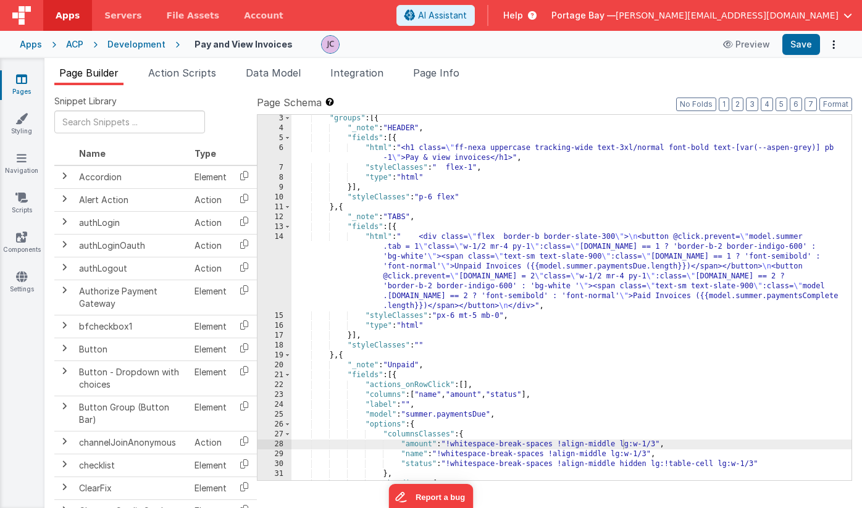
scroll to position [46, 0]
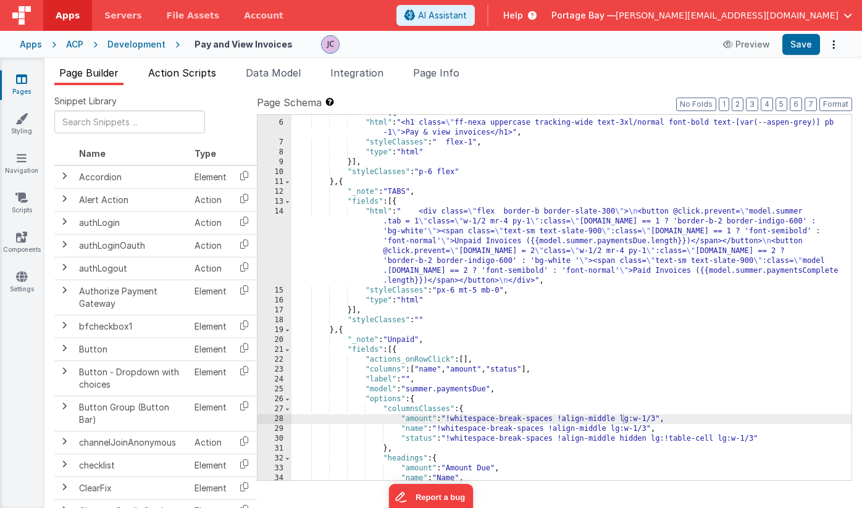
click at [178, 76] on span "Action Scripts" at bounding box center [182, 73] width 68 height 12
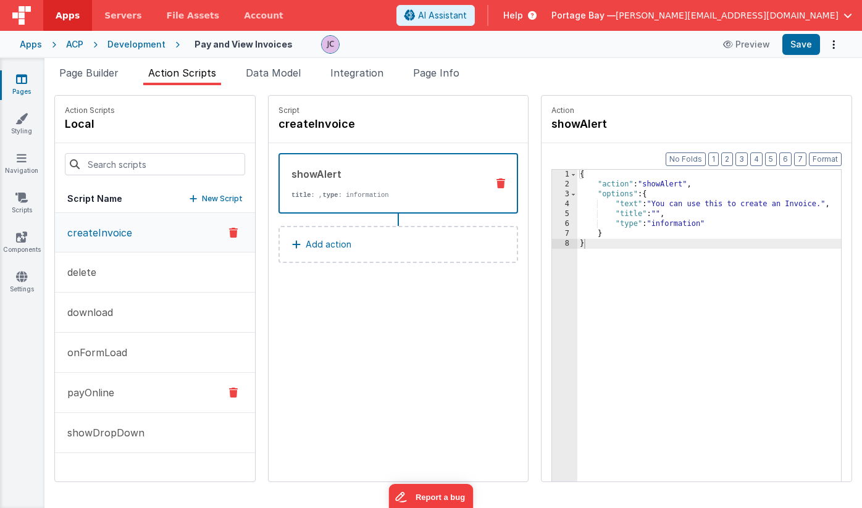
click at [138, 391] on button "payOnline" at bounding box center [155, 393] width 200 height 40
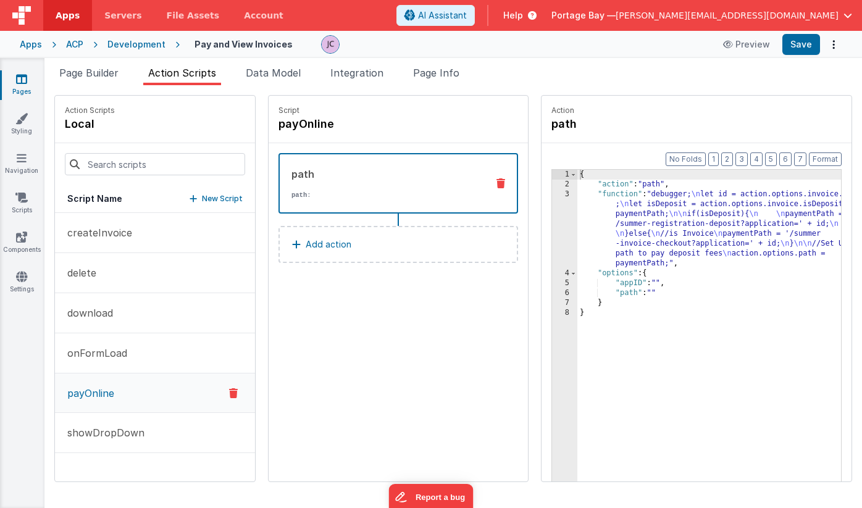
click at [202, 199] on p "New Script" at bounding box center [222, 199] width 41 height 12
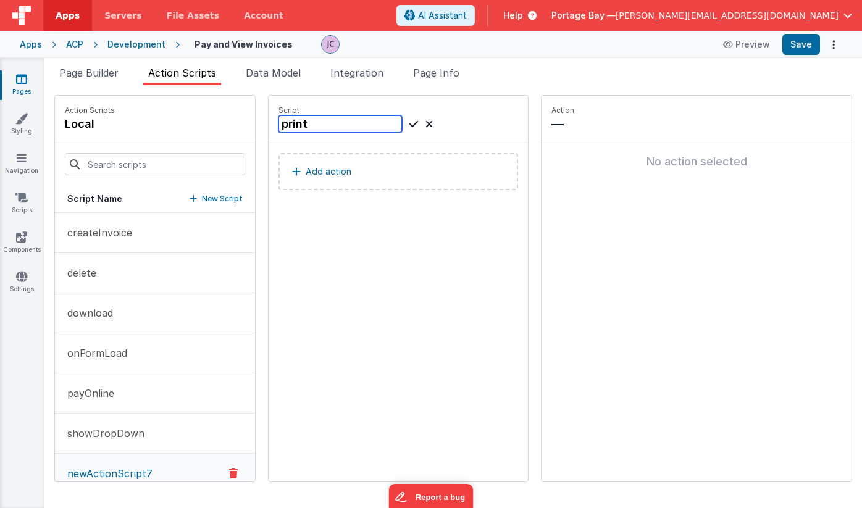
type input "print"
click at [409, 122] on icon at bounding box center [413, 124] width 9 height 15
click at [322, 172] on button "Add action" at bounding box center [398, 171] width 240 height 37
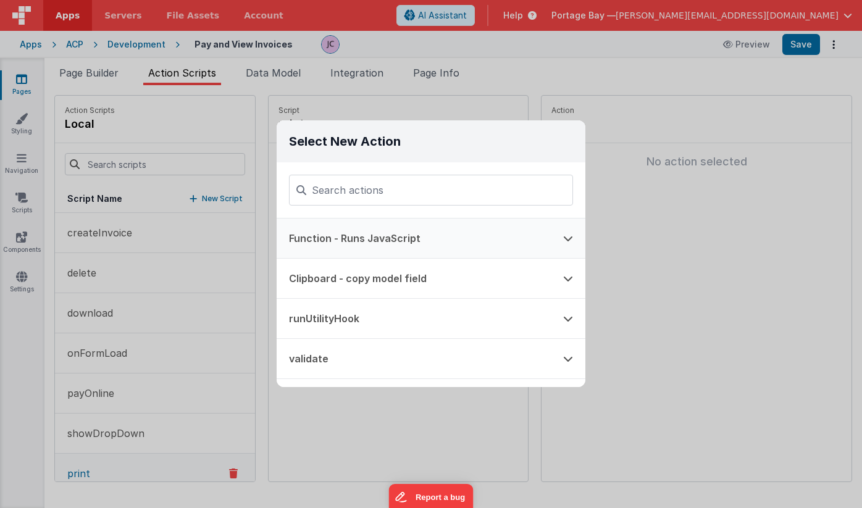
click at [386, 238] on button "Function - Runs JavaScript" at bounding box center [414, 239] width 274 height 40
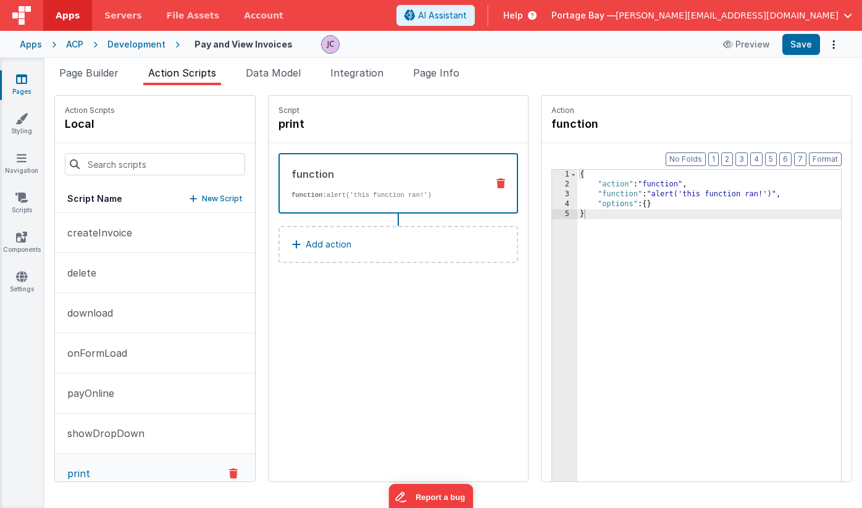
click at [641, 211] on div "{ "action" : "function" , "function" : "alert('this function ran!')" , "options…" at bounding box center [725, 355] width 296 height 370
click at [806, 38] on button "Save" at bounding box center [801, 44] width 38 height 21
click at [85, 73] on span "Page Builder" at bounding box center [88, 73] width 59 height 12
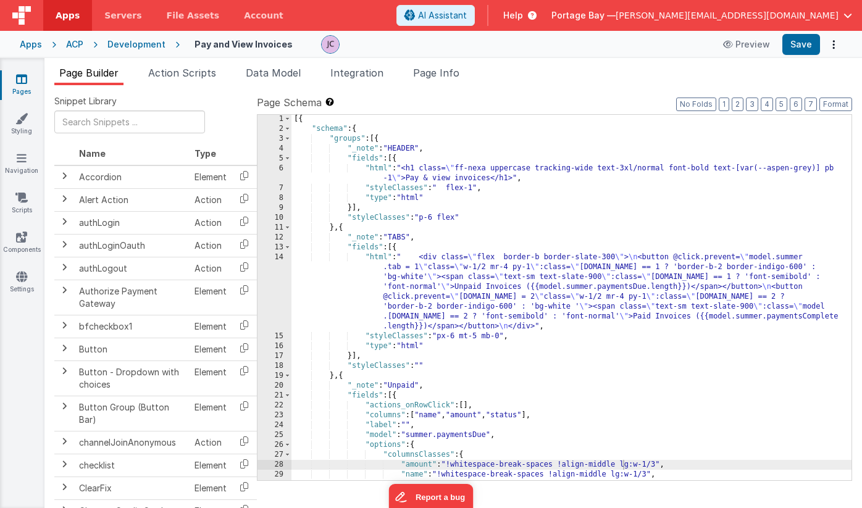
scroll to position [0, 0]
click at [70, 19] on span "Apps" at bounding box center [68, 15] width 24 height 12
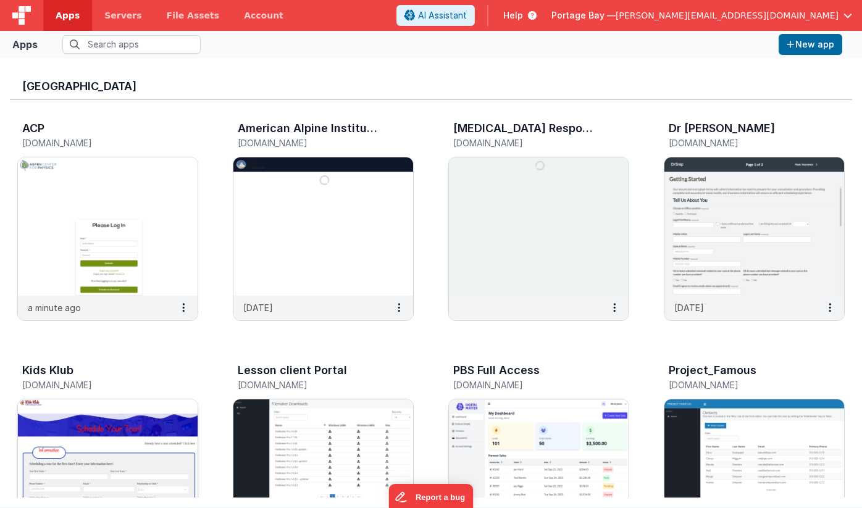
click at [114, 443] on img at bounding box center [108, 469] width 180 height 138
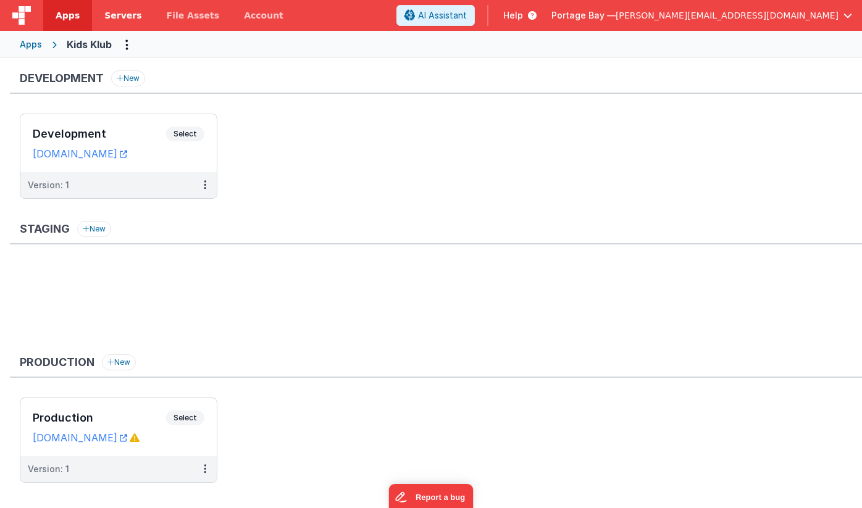
click at [123, 15] on span "Servers" at bounding box center [122, 15] width 37 height 12
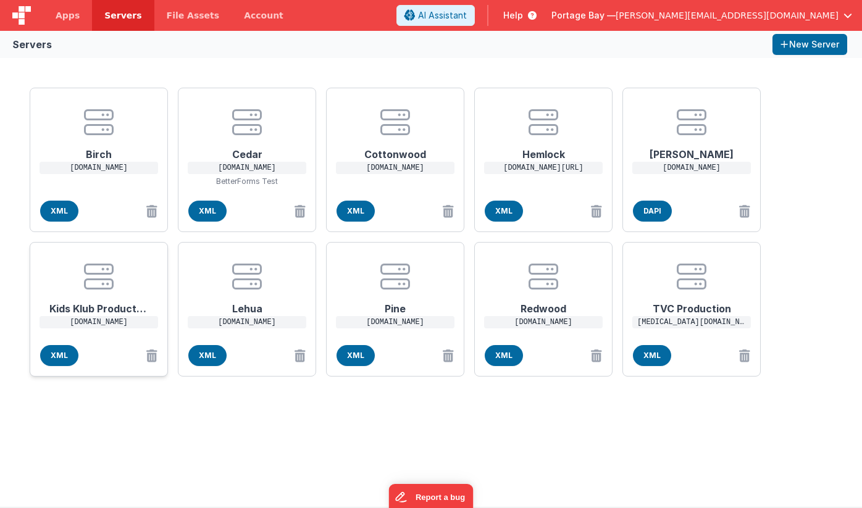
click at [77, 275] on center at bounding box center [98, 277] width 99 height 30
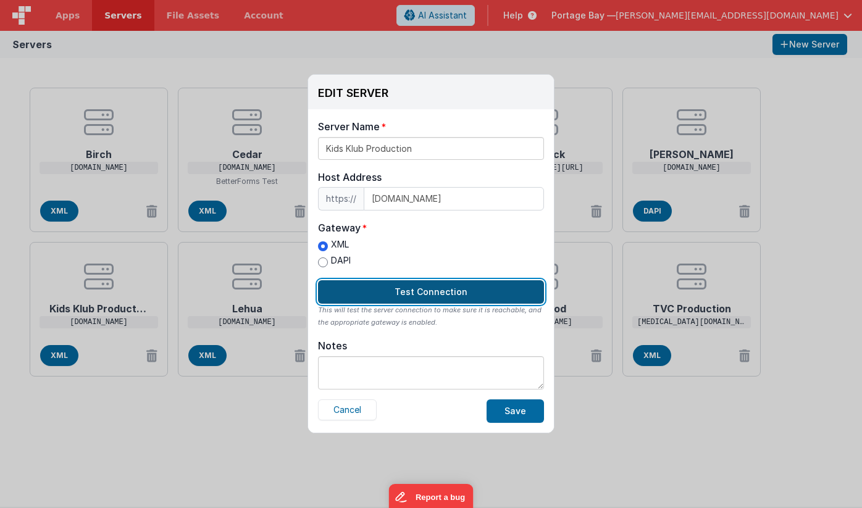
click at [437, 286] on button "Test Connection" at bounding box center [431, 291] width 226 height 23
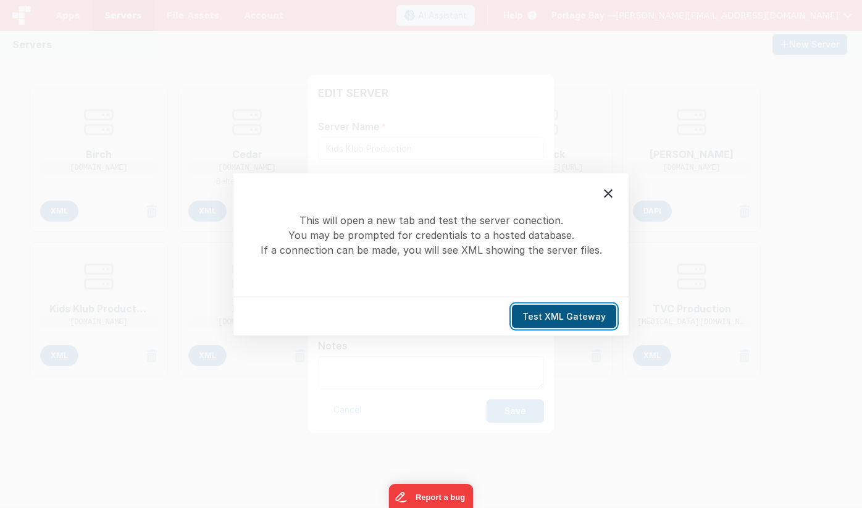
click at [580, 318] on button "Test XML Gateway" at bounding box center [564, 315] width 104 height 23
click at [606, 193] on icon at bounding box center [608, 193] width 15 height 15
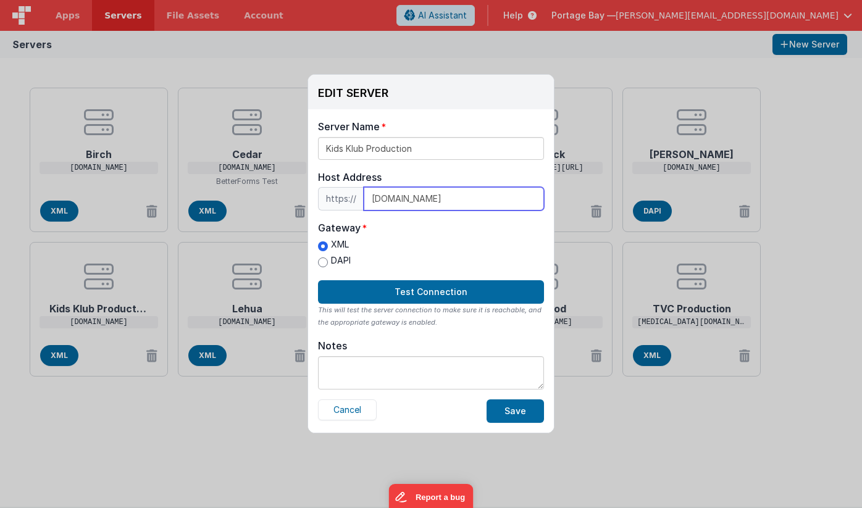
drag, startPoint x: 444, startPoint y: 197, endPoint x: 320, endPoint y: 193, distance: 124.2
click at [320, 193] on div "https:// [DOMAIN_NAME]" at bounding box center [431, 198] width 226 height 23
click at [344, 414] on button "Cancel" at bounding box center [347, 410] width 59 height 21
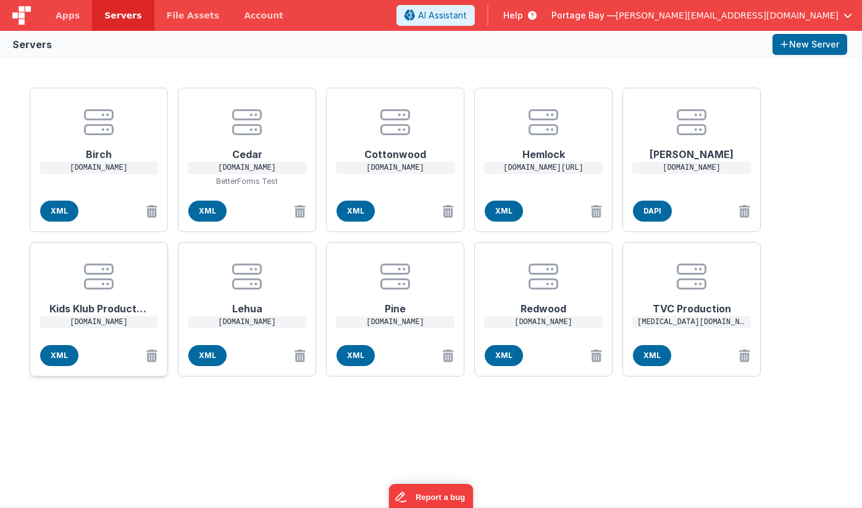
click at [105, 312] on h1 "Kids Klub Production" at bounding box center [98, 303] width 99 height 25
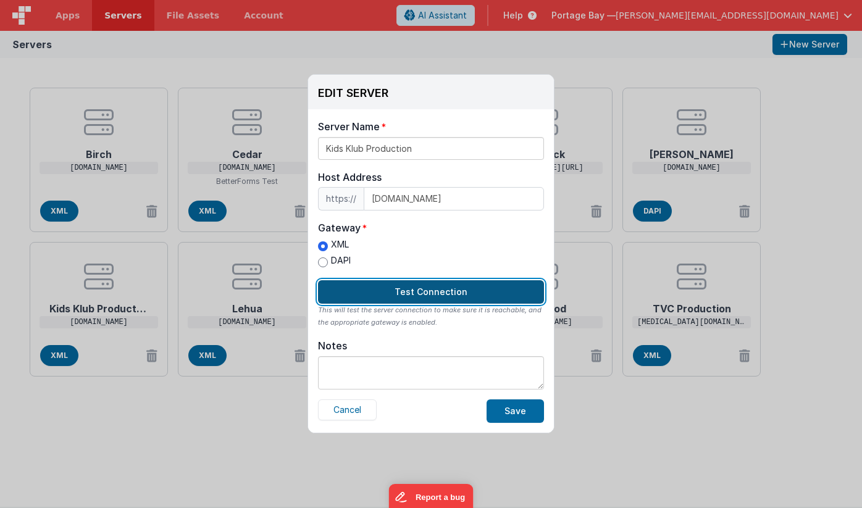
click at [428, 289] on button "Test Connection" at bounding box center [431, 291] width 226 height 23
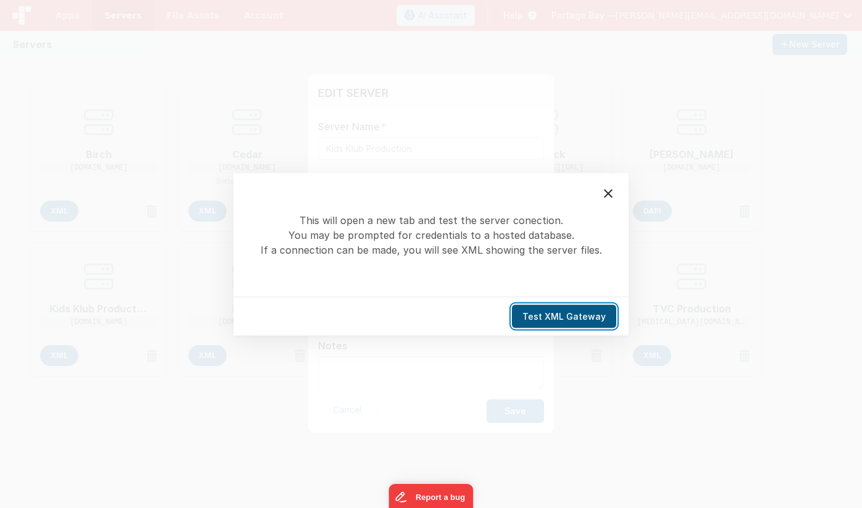
click at [576, 319] on button "Test XML Gateway" at bounding box center [564, 315] width 104 height 23
click at [605, 196] on icon at bounding box center [608, 193] width 9 height 9
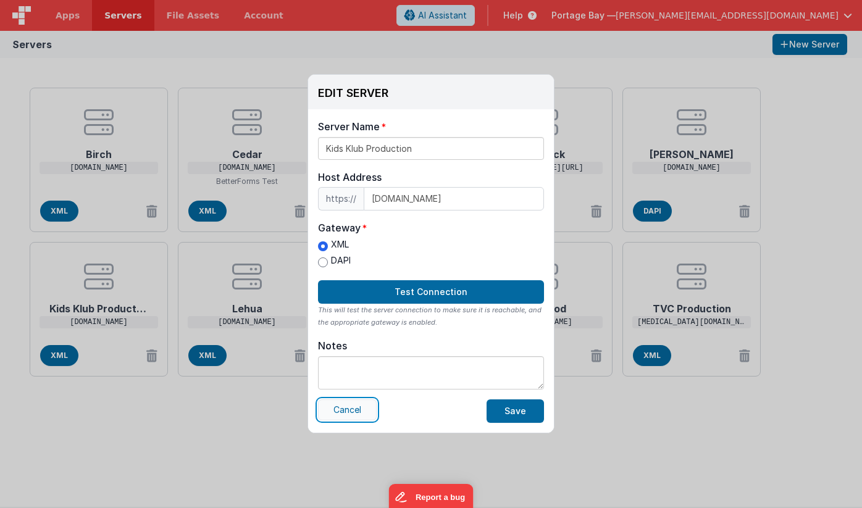
click at [340, 412] on button "Cancel" at bounding box center [347, 410] width 59 height 21
